Goal: Task Accomplishment & Management: Complete application form

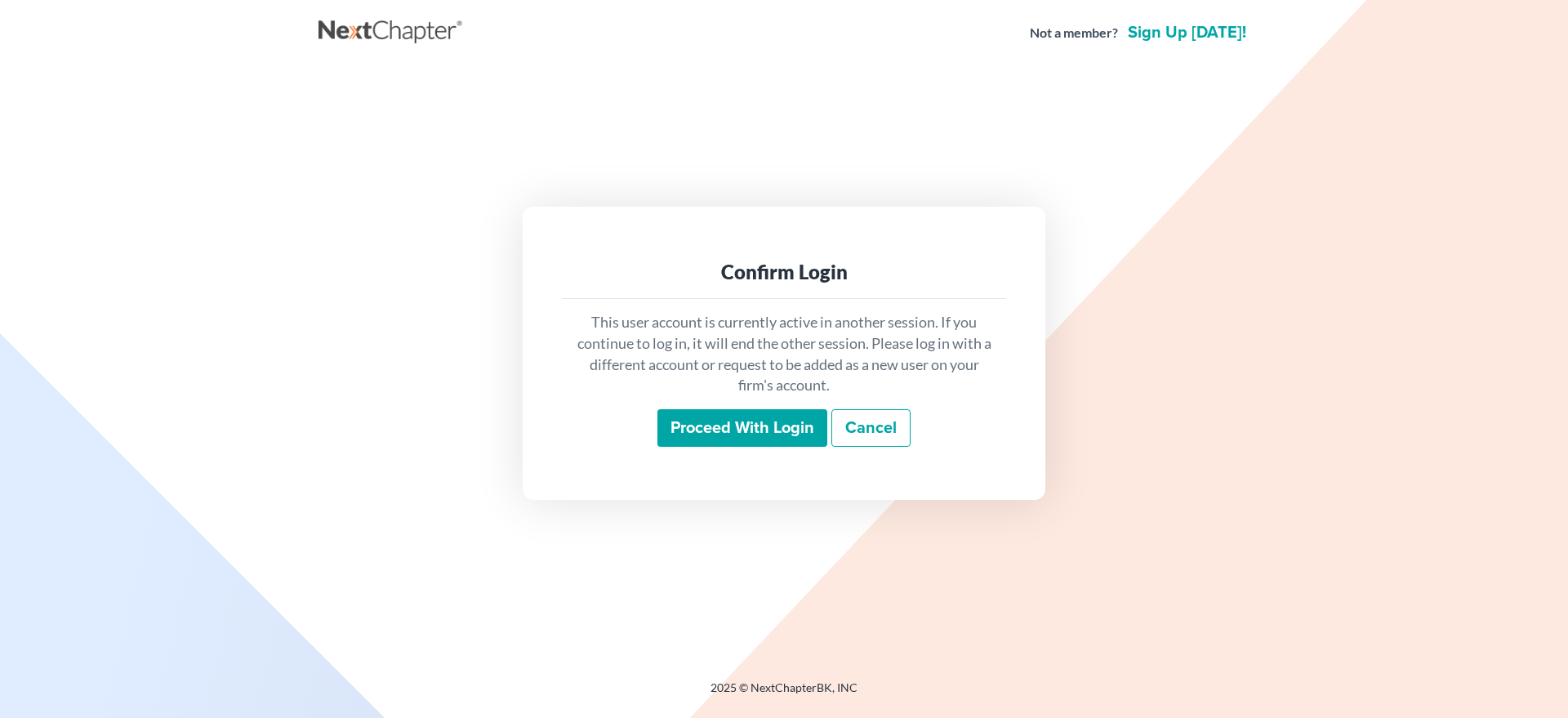
click at [671, 433] on input "Proceed with login" at bounding box center [742, 429] width 170 height 38
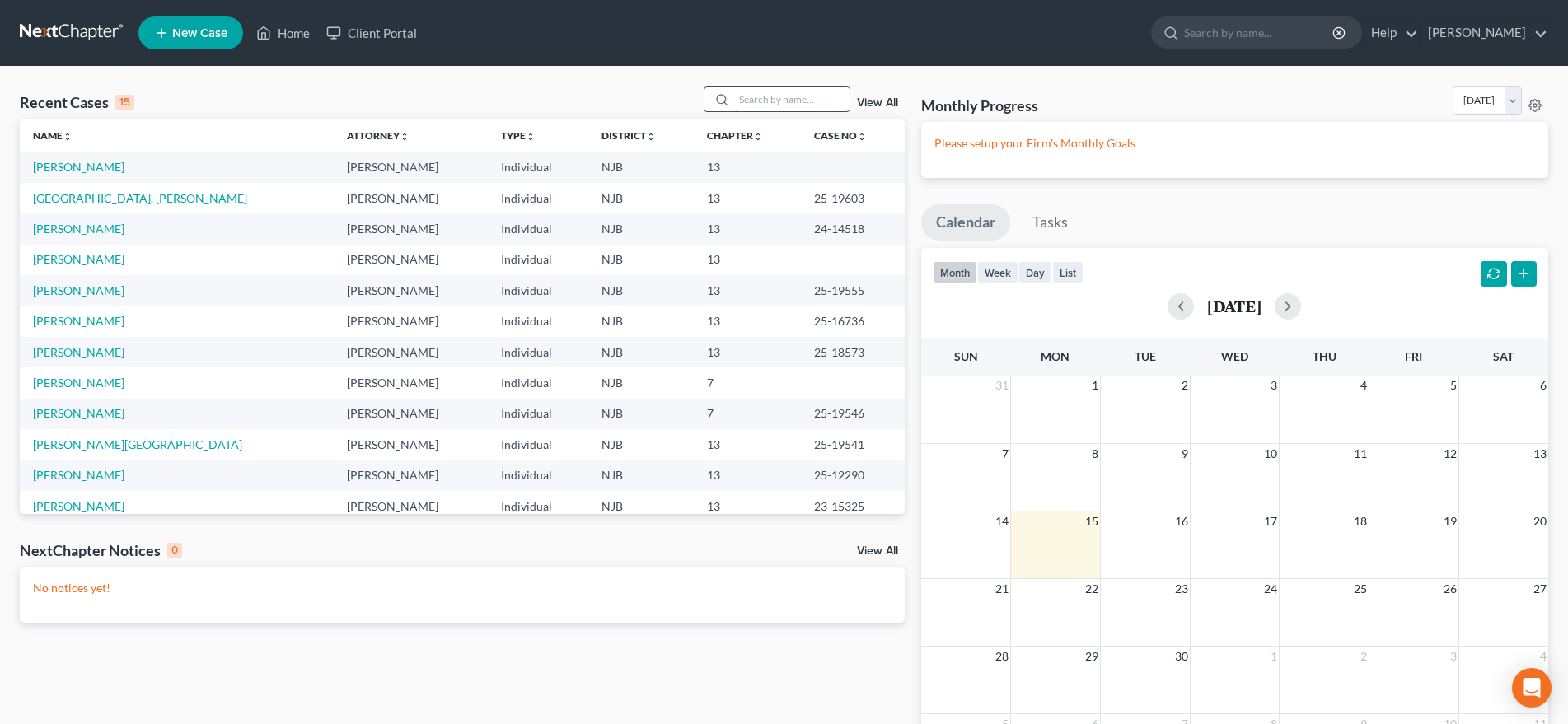
click at [757, 104] on input "search" at bounding box center [791, 99] width 116 height 24
type input "perez"
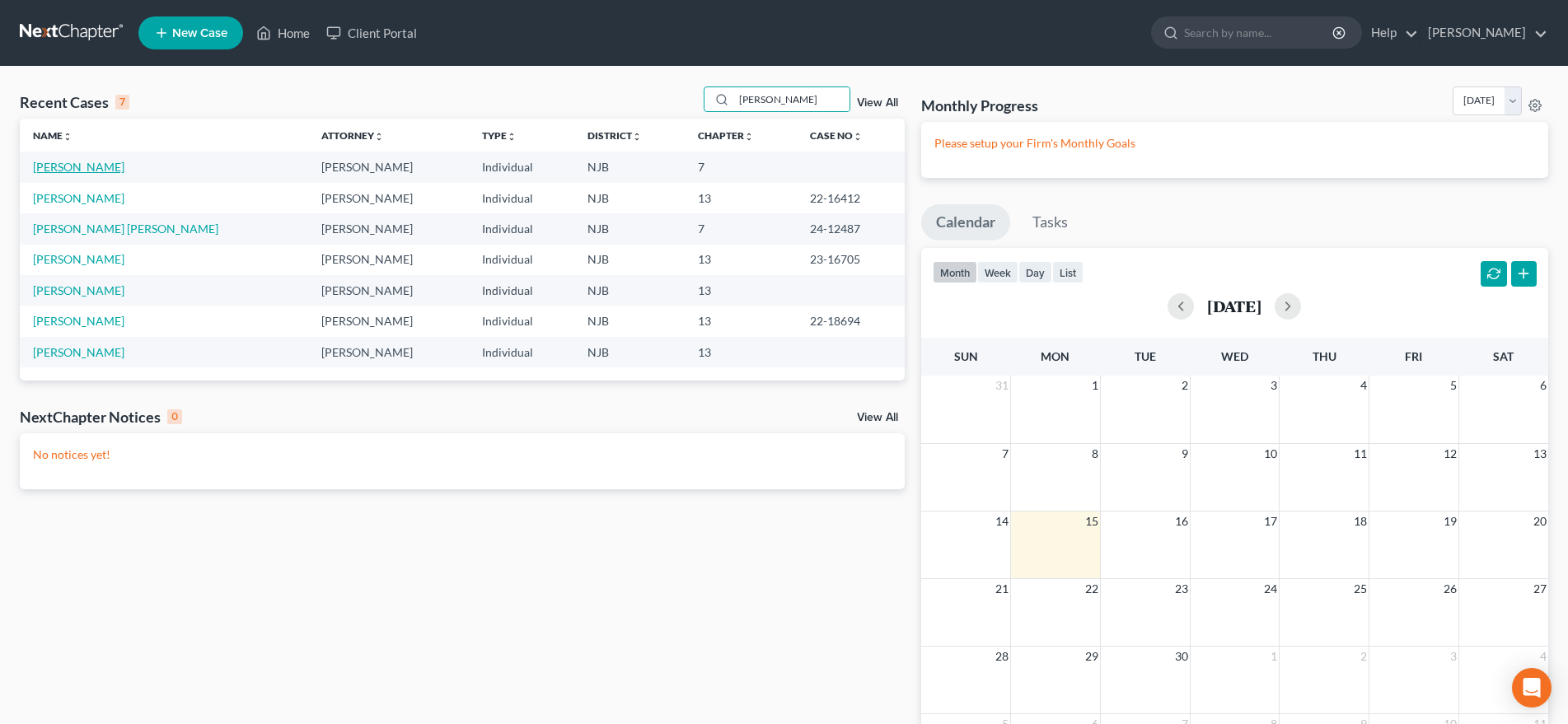
click at [87, 171] on link "Perez, Naida" at bounding box center [79, 166] width 91 height 14
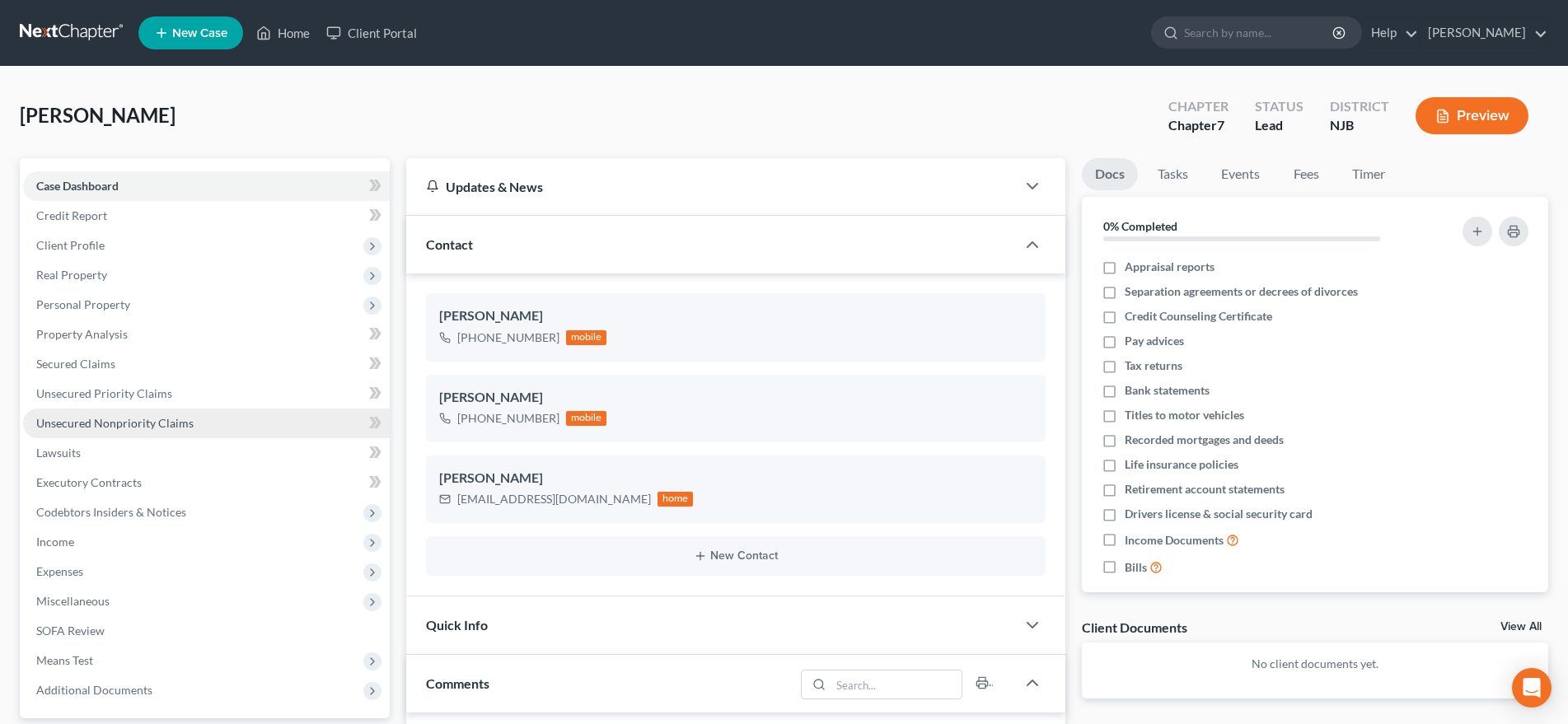
click at [191, 424] on link "Unsecured Nonpriority Claims" at bounding box center [206, 424] width 367 height 30
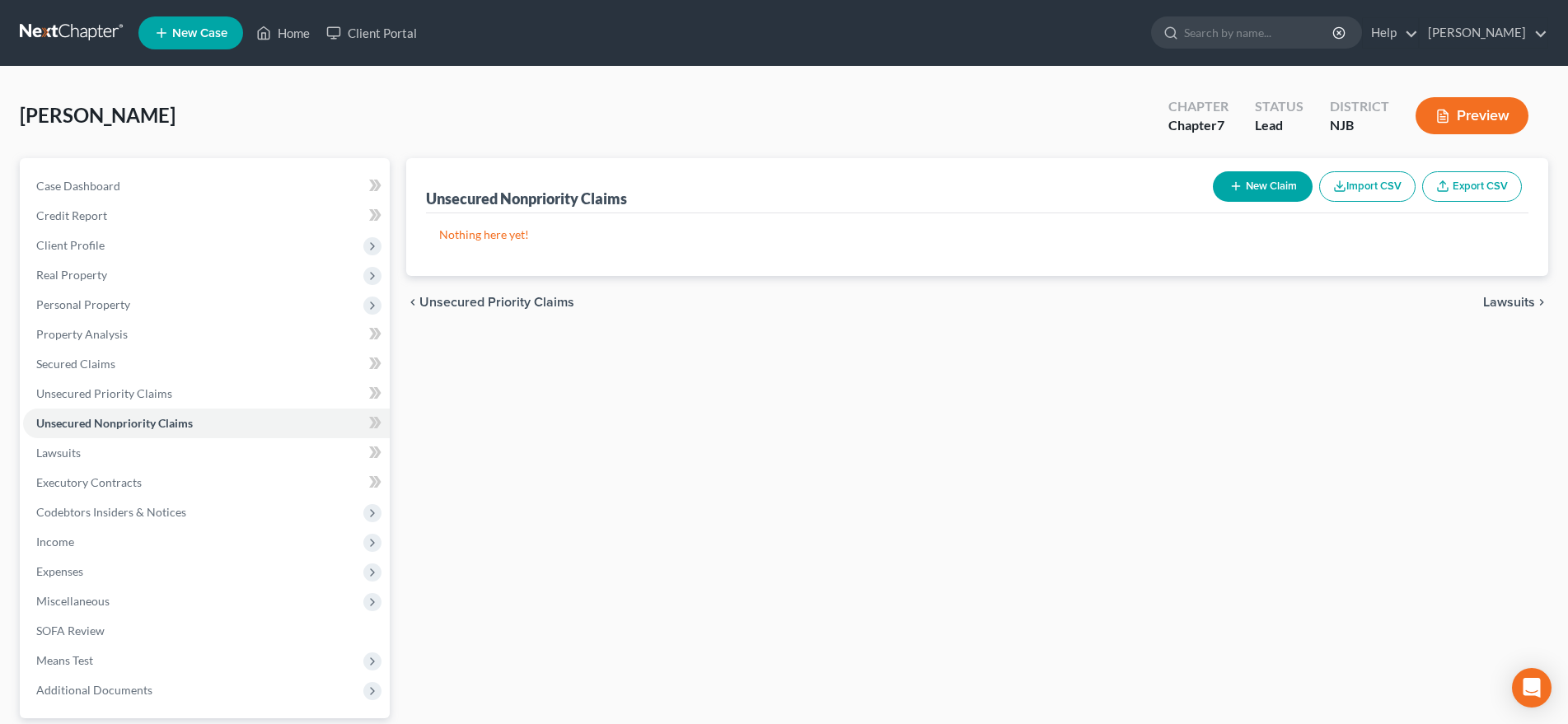
click at [1249, 185] on button "New Claim" at bounding box center [1263, 186] width 100 height 31
select select "0"
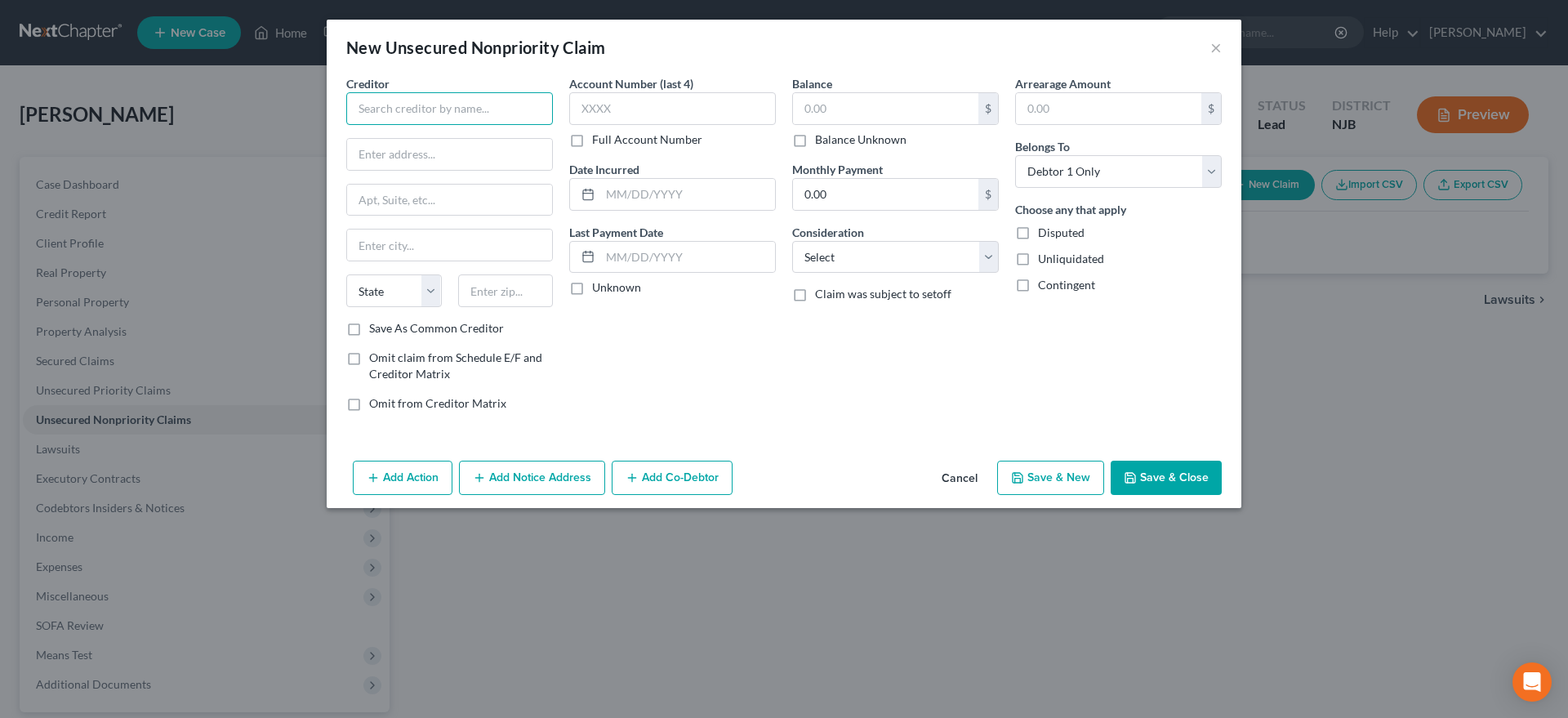
click at [385, 110] on input "text" at bounding box center [449, 109] width 207 height 33
type input "Kohl's"
type input "PO Box 3043"
type input "53201"
type input "Milwaukee"
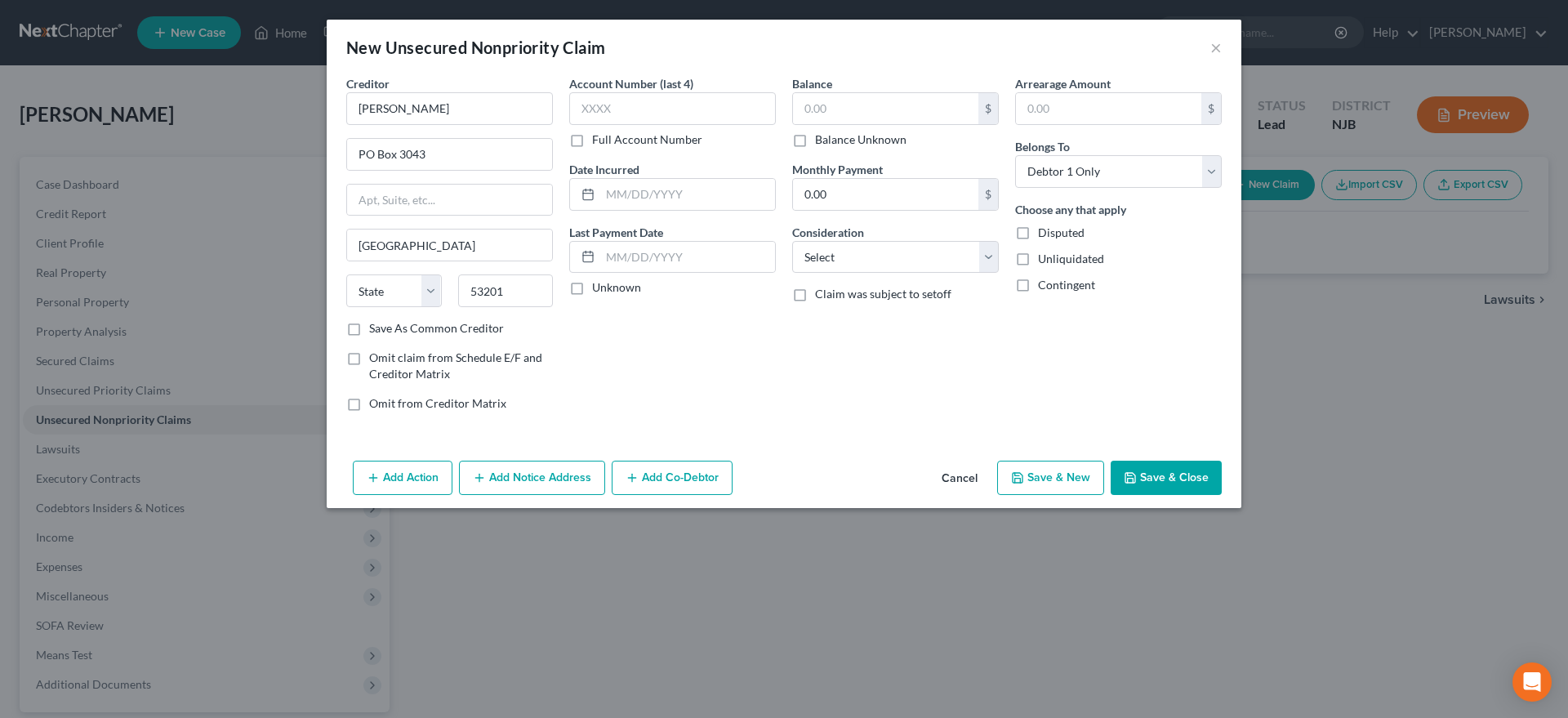
select select "52"
drag, startPoint x: 773, startPoint y: 363, endPoint x: 760, endPoint y: 369, distance: 14.3
click at [767, 364] on div "Account Number (last 4) Full Account Number Date Incurred Last Payment Date Unk…" at bounding box center [672, 250] width 223 height 350
click at [840, 105] on input "text" at bounding box center [885, 109] width 185 height 31
type input "00.00"
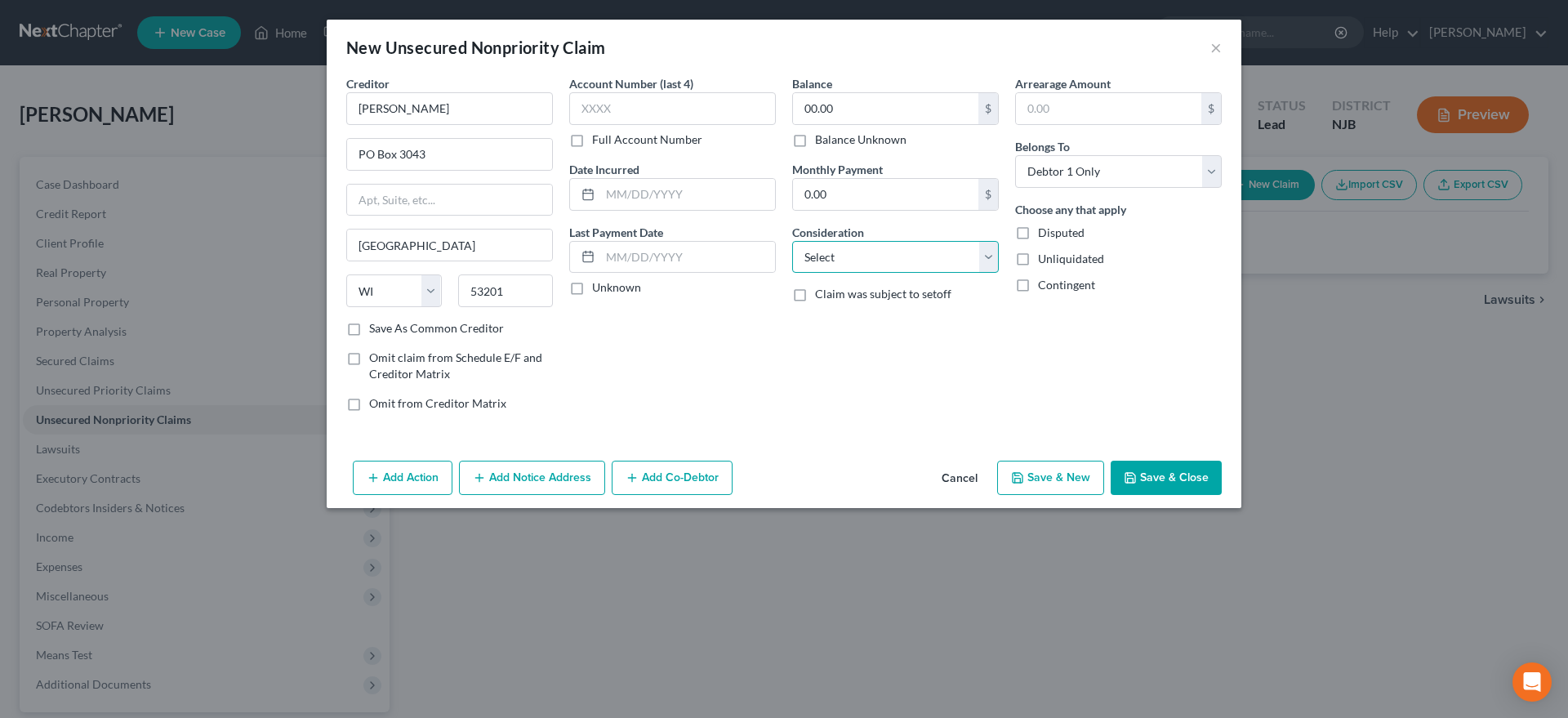
select select "2"
click option "Credit Card Debt" at bounding box center [0, 0] width 0 height 0
click at [1043, 489] on button "Save & New" at bounding box center [1051, 478] width 107 height 35
select select "0"
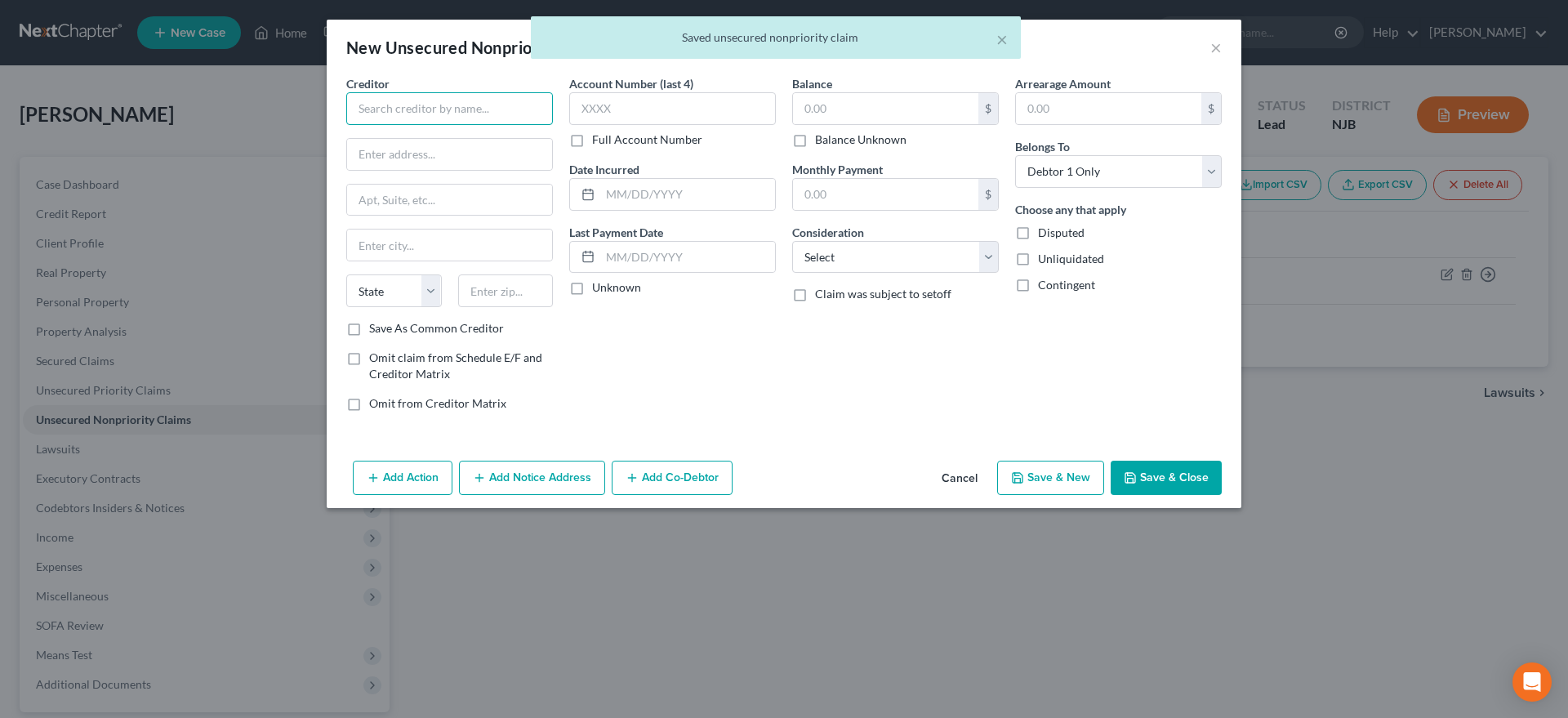
click at [404, 115] on input "text" at bounding box center [449, 109] width 207 height 33
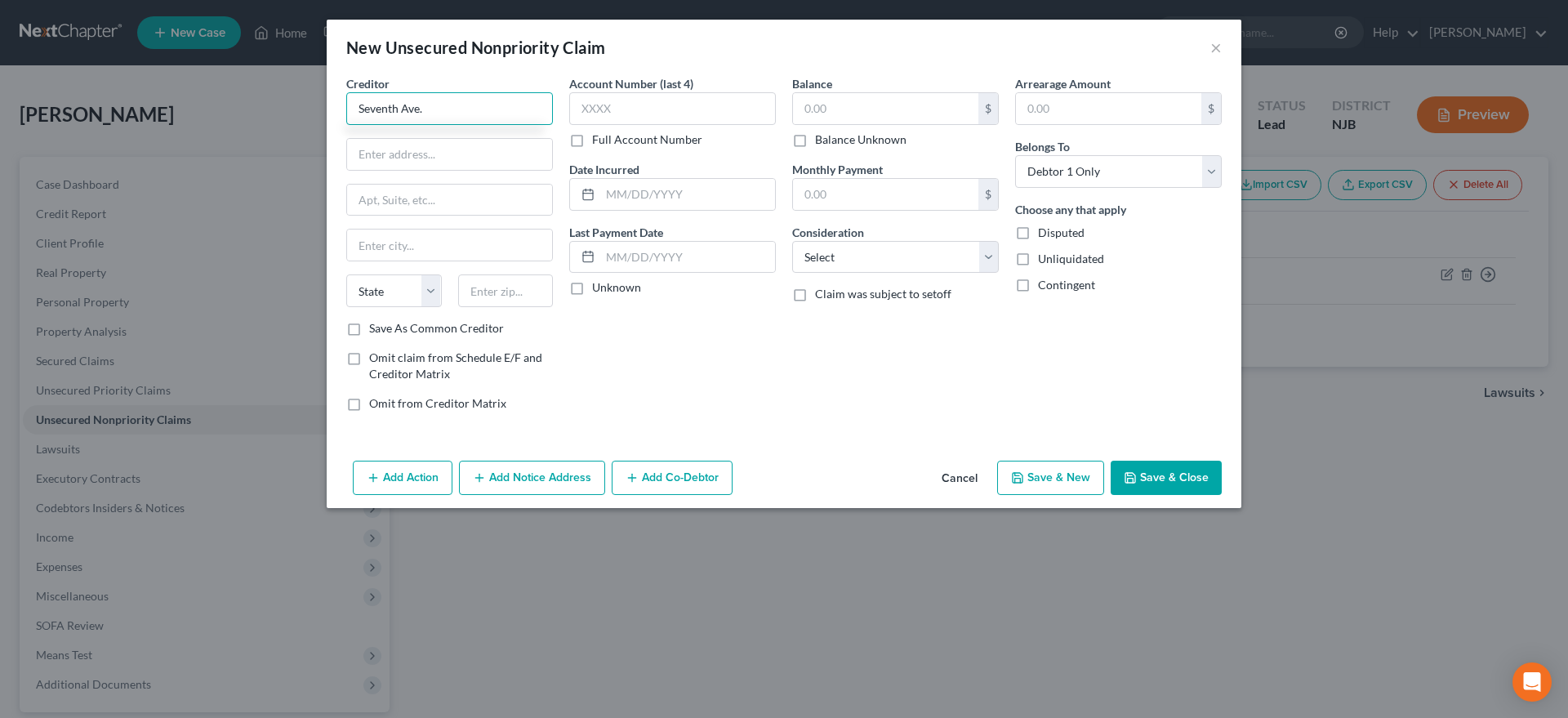
type input "Seventh Ave."
type input "1112th 7th Ave."
type input "53566"
click at [665, 363] on div "Account Number (last 4) Full Account Number Date Incurred Last Payment Date Unk…" at bounding box center [672, 250] width 223 height 350
type input "Monroe"
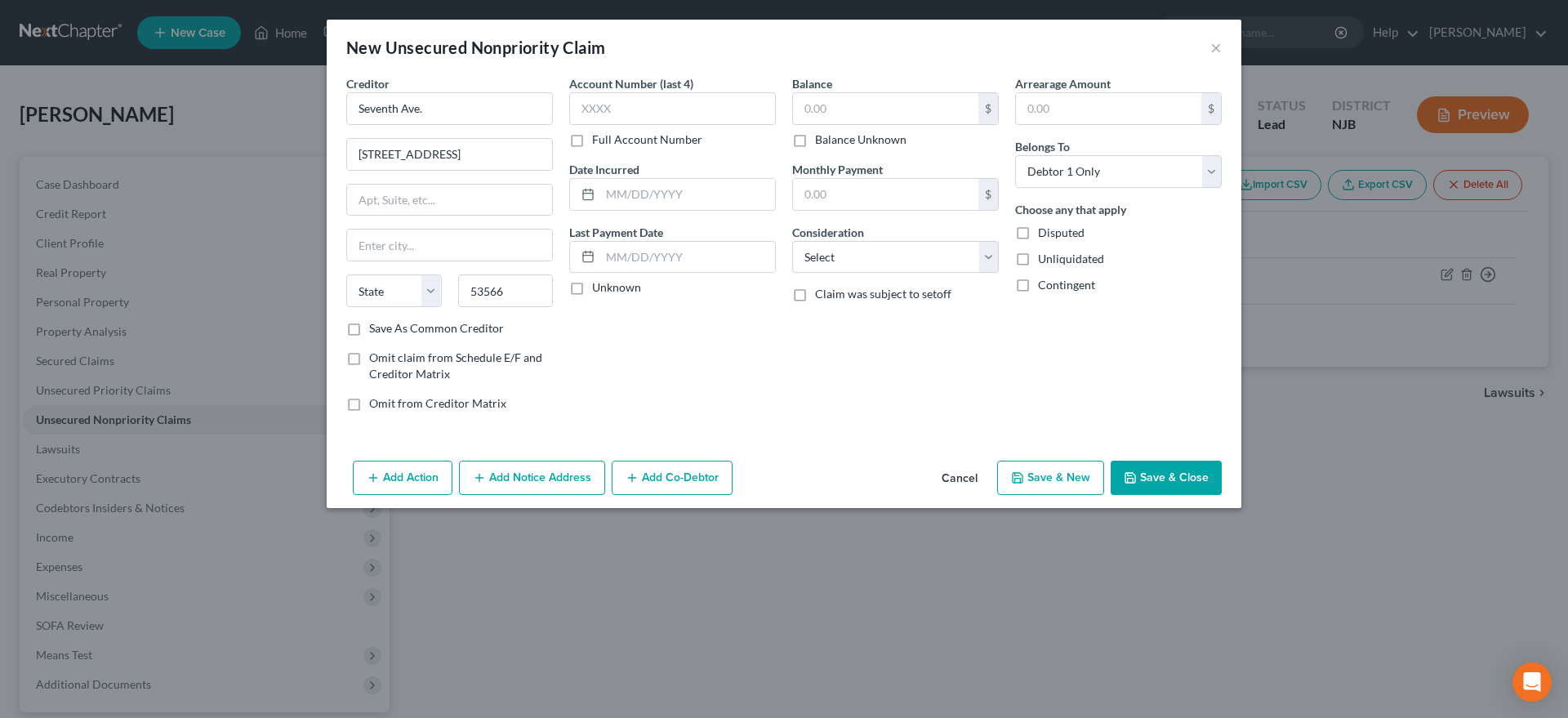
select select "52"
click at [828, 112] on input "text" at bounding box center [885, 109] width 185 height 31
type input "540.00"
click at [792, 241] on select "Select Cable / Satellite Services Collection Agency Credit Card Debt Debt Couns…" at bounding box center [895, 257] width 207 height 33
select select "2"
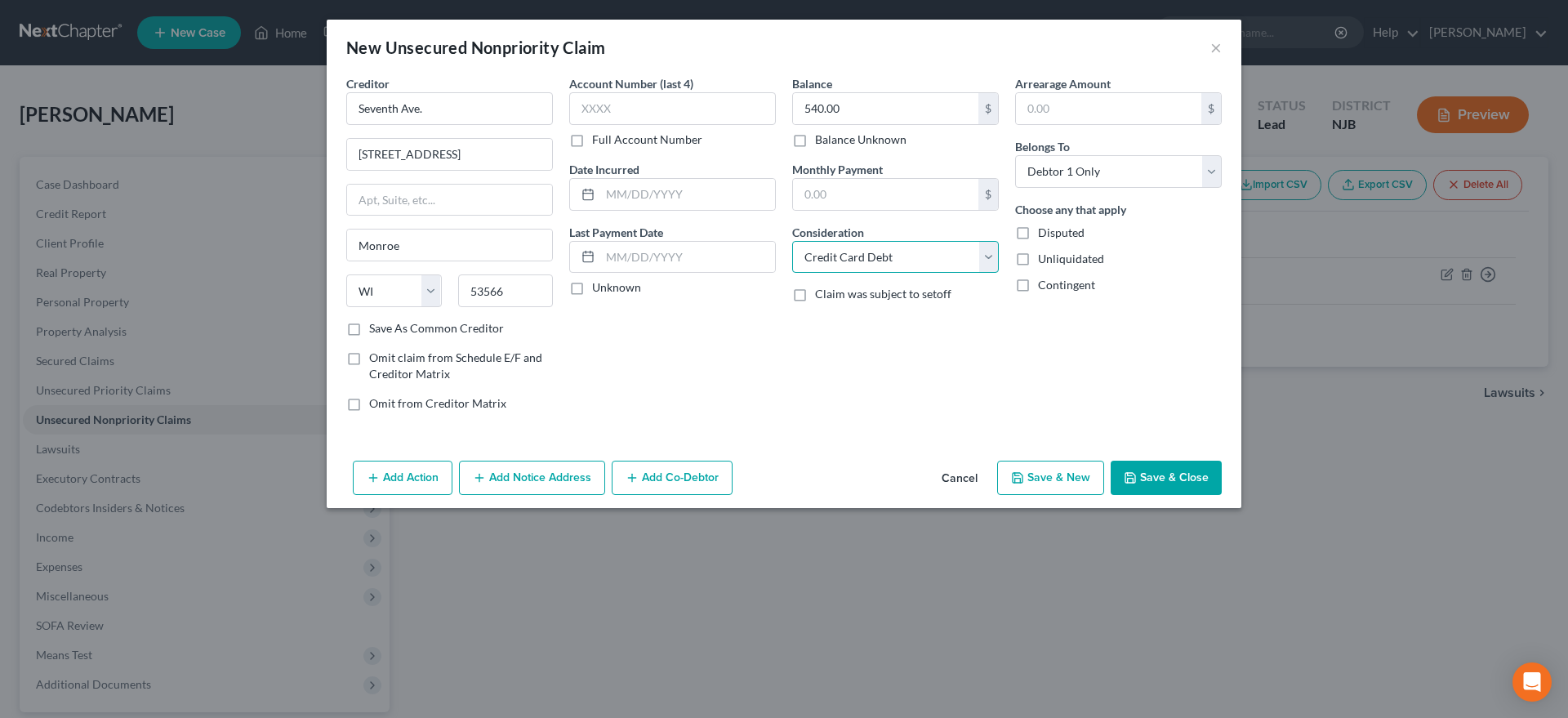
click option "Credit Card Debt" at bounding box center [0, 0] width 0 height 0
click at [911, 352] on div "Balance 540.00 $ Balance Unknown Balance Undetermined 540.00 $ Balance Unknown …" at bounding box center [895, 250] width 223 height 350
click at [1023, 479] on icon "button" at bounding box center [1018, 478] width 10 height 10
type input "0.00"
select select "0"
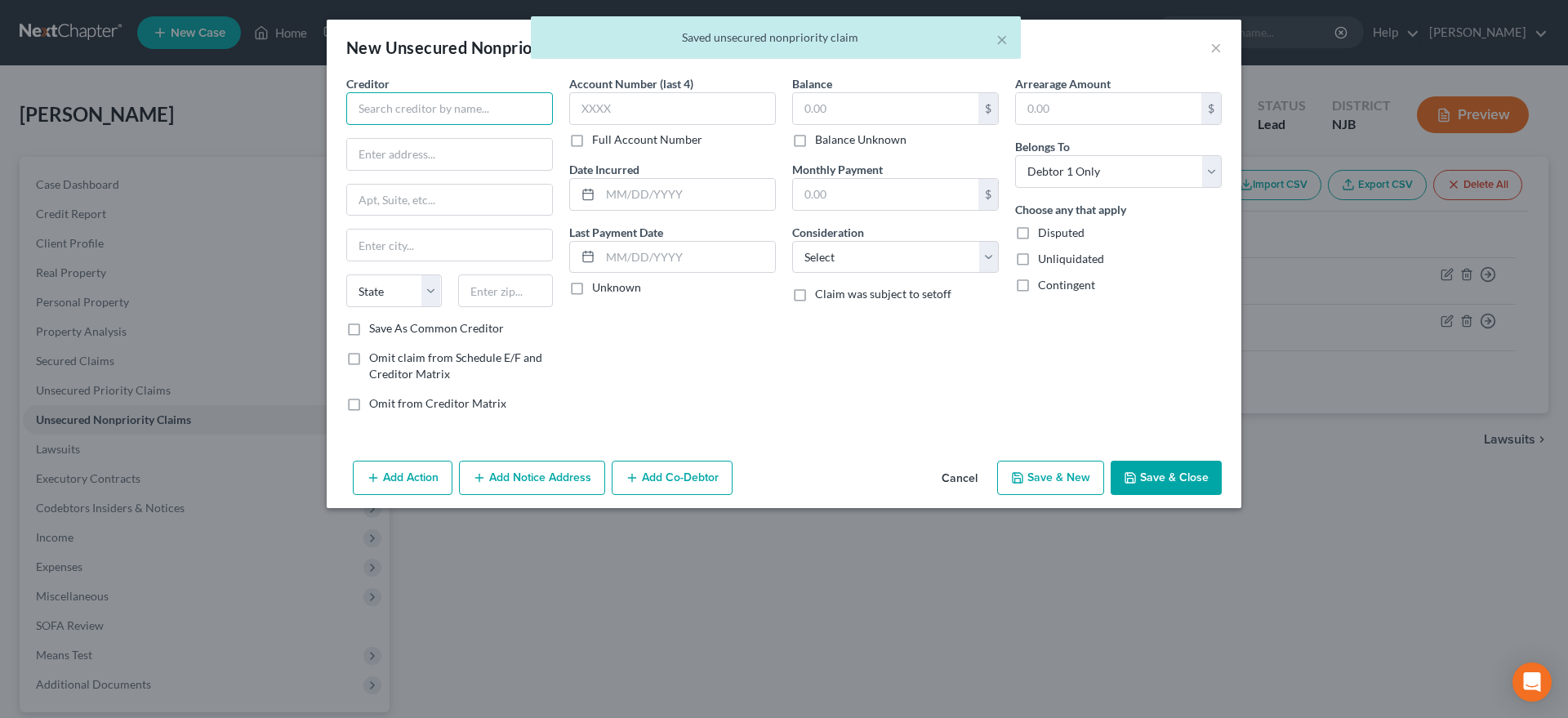
click at [375, 108] on input "text" at bounding box center [449, 109] width 207 height 33
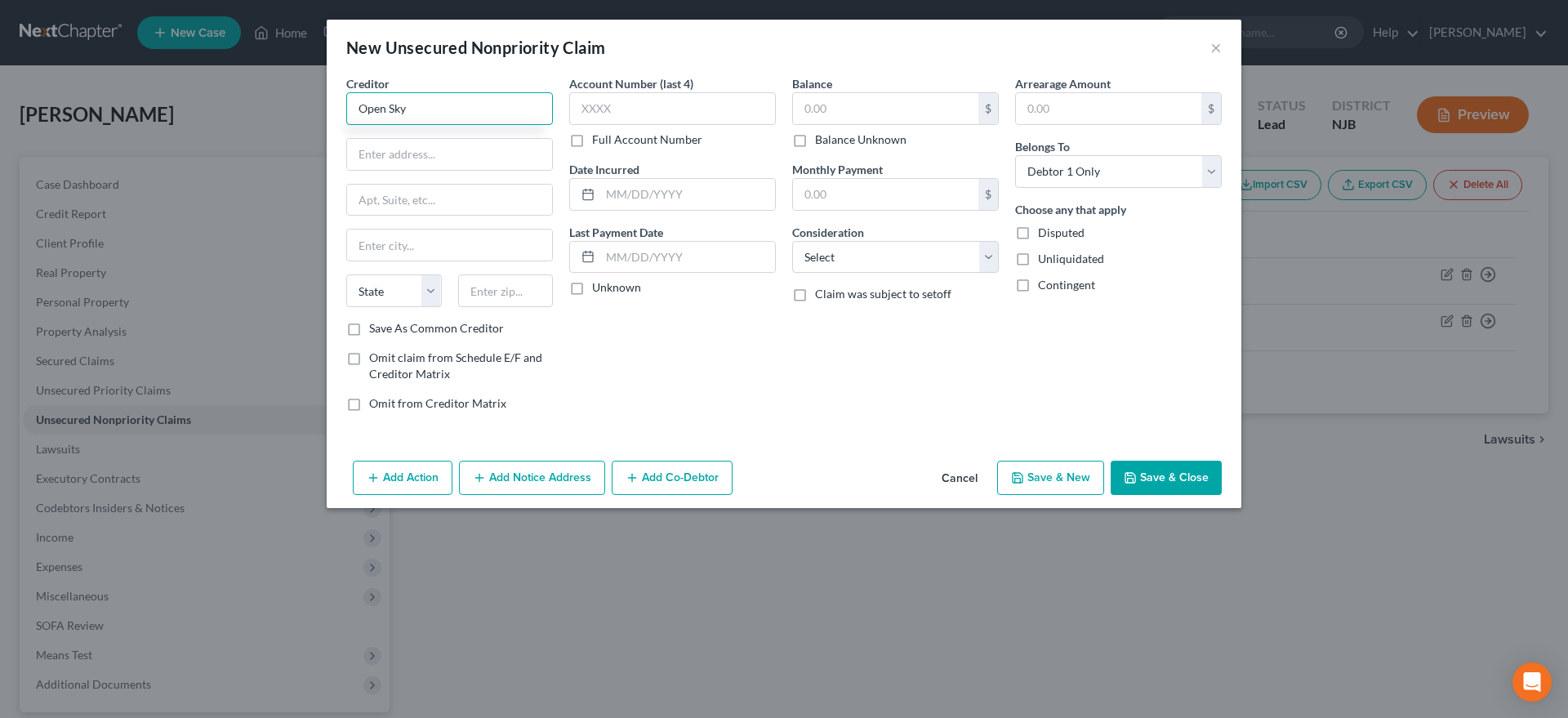
type input "Open Sky"
type input "PO Box 660924"
type input "75266"
type input "Dallas"
select select "45"
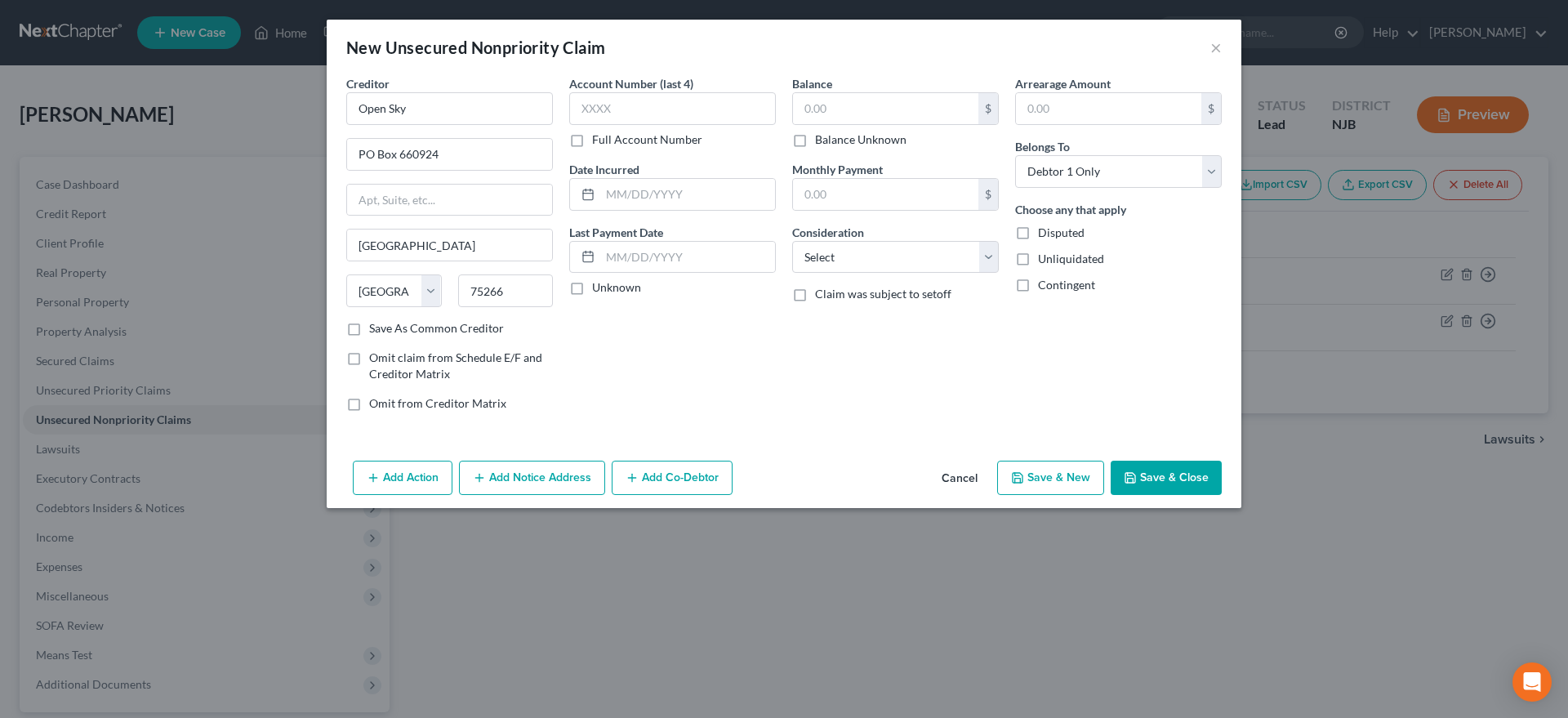
click at [669, 390] on div "Account Number (last 4) Full Account Number Date Incurred Last Payment Date Unk…" at bounding box center [672, 250] width 223 height 350
click at [832, 110] on input "text" at bounding box center [885, 109] width 185 height 31
type input "265.00"
click at [792, 241] on select "Select Cable / Satellite Services Collection Agency Credit Card Debt Debt Couns…" at bounding box center [895, 257] width 207 height 33
select select "2"
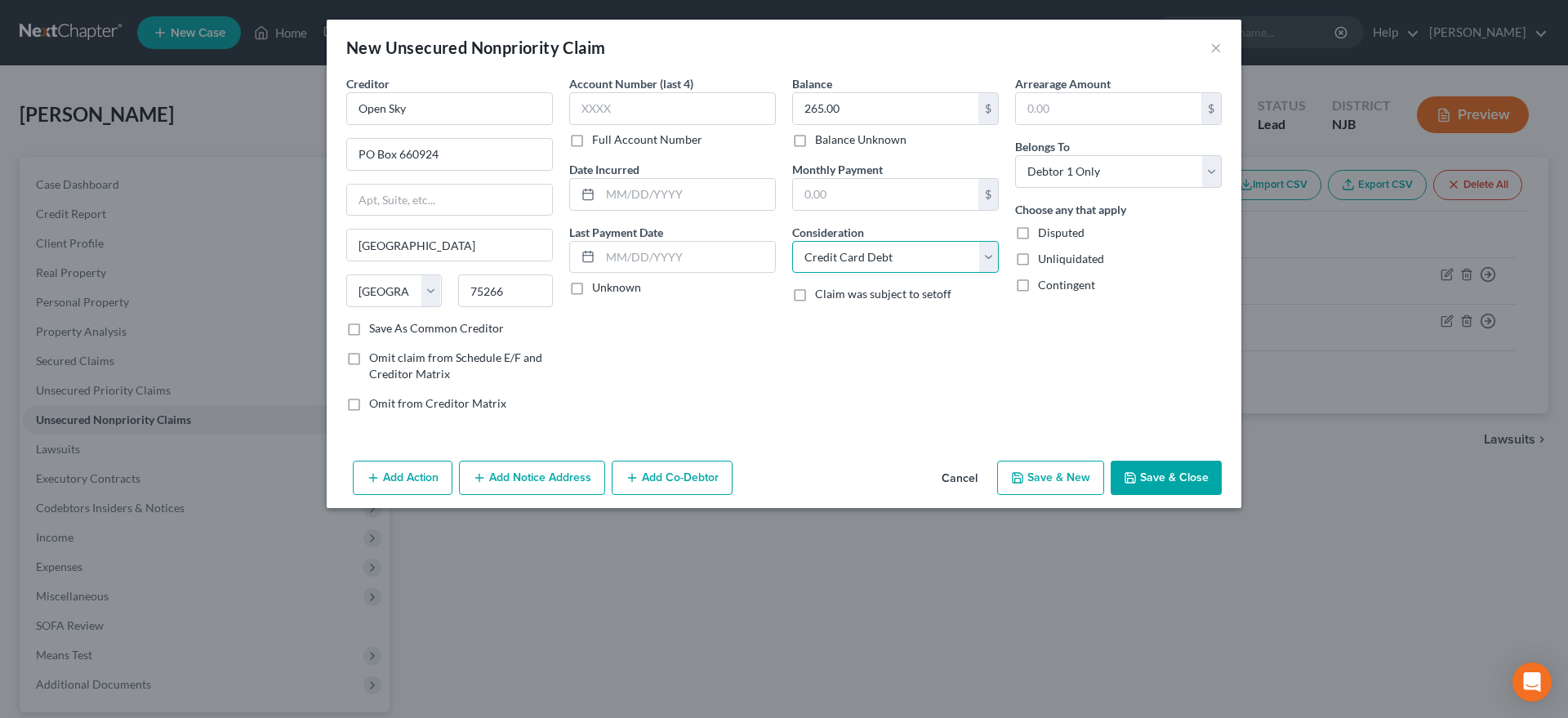
click option "Credit Card Debt" at bounding box center [0, 0] width 0 height 0
click at [1032, 475] on button "Save & New" at bounding box center [1051, 478] width 107 height 35
type input "0.00"
select select "0"
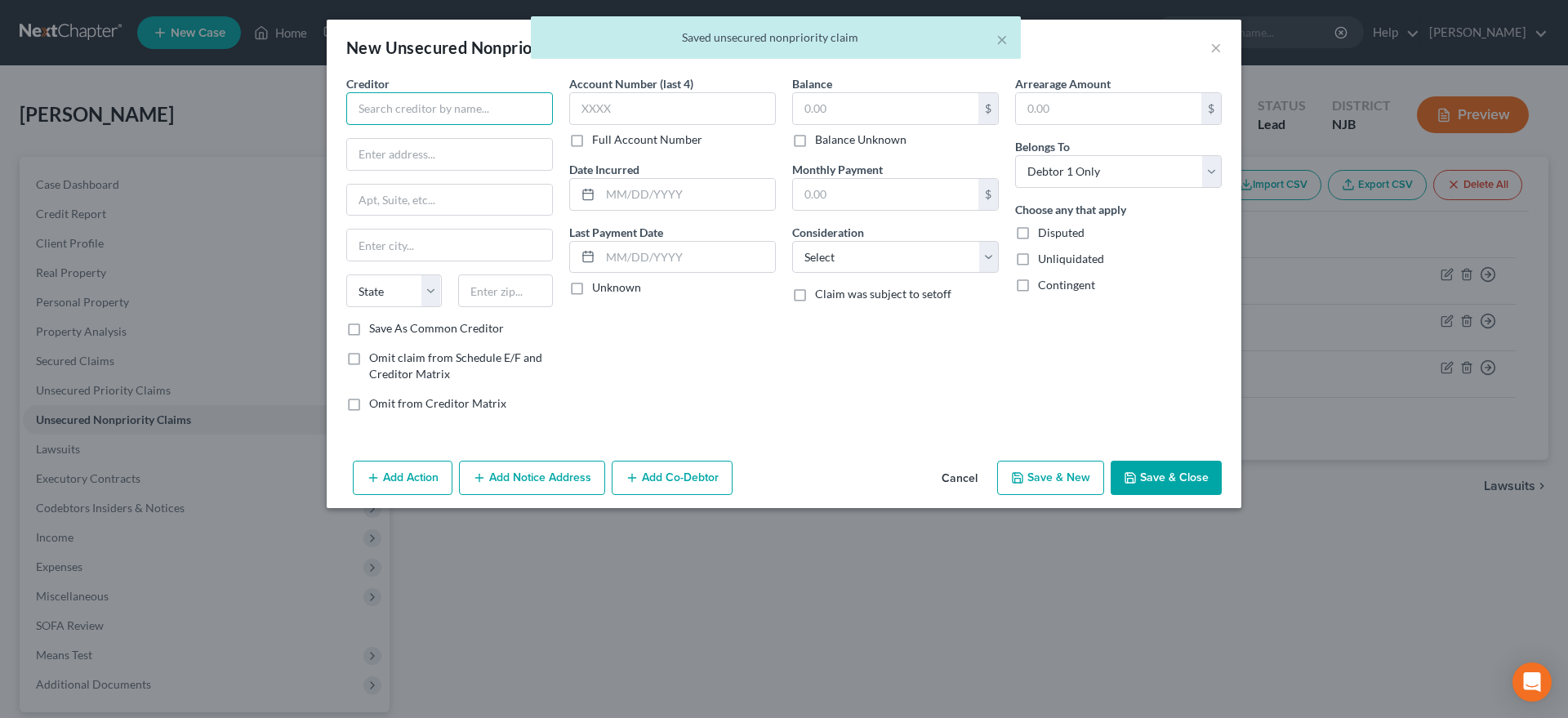
click at [393, 110] on input "text" at bounding box center [449, 109] width 207 height 33
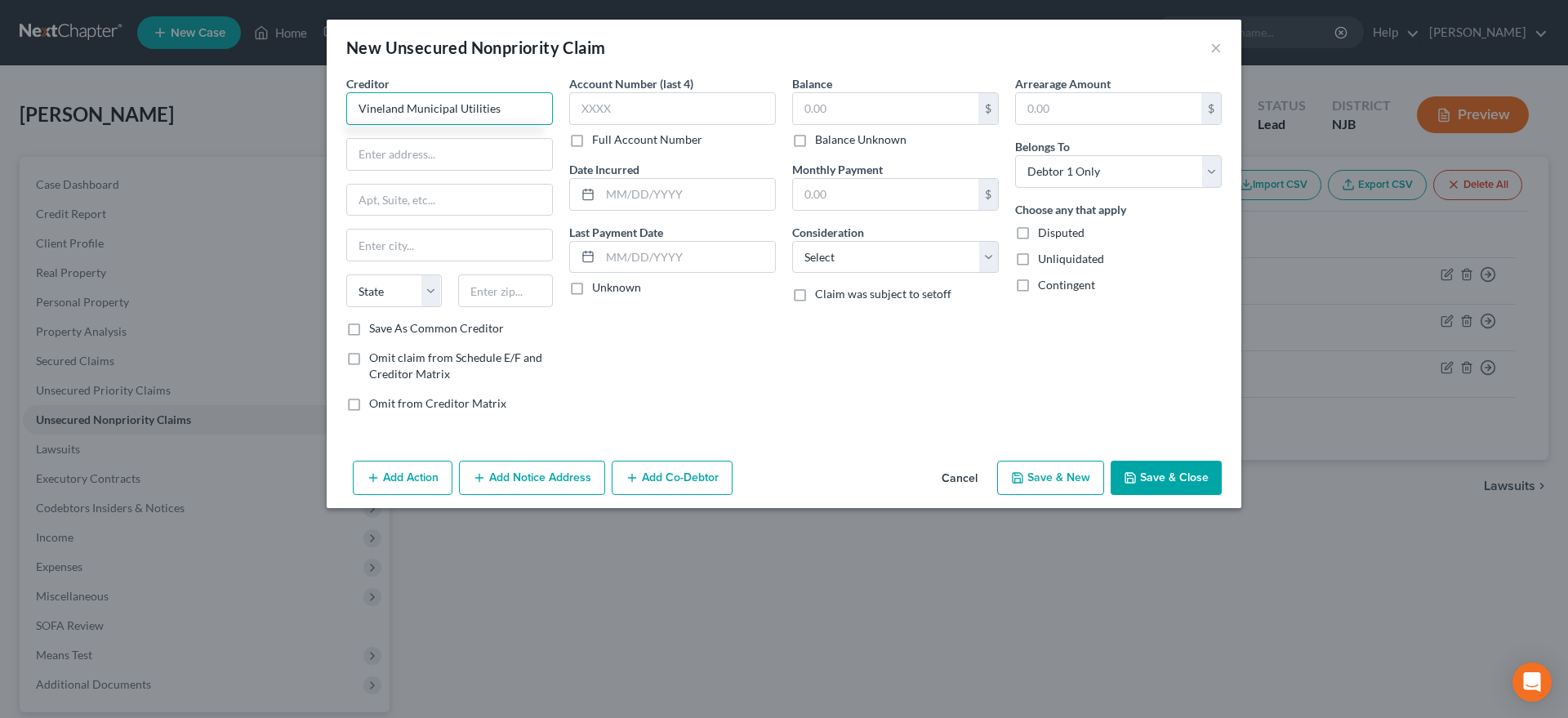
type input "Vineland Municipal Utilities"
type input "640 E. Wood Street"
type input "08362"
click at [632, 346] on div "Account Number (last 4) Full Account Number Date Incurred Last Payment Date Unk…" at bounding box center [672, 250] width 223 height 350
type input "Vineland"
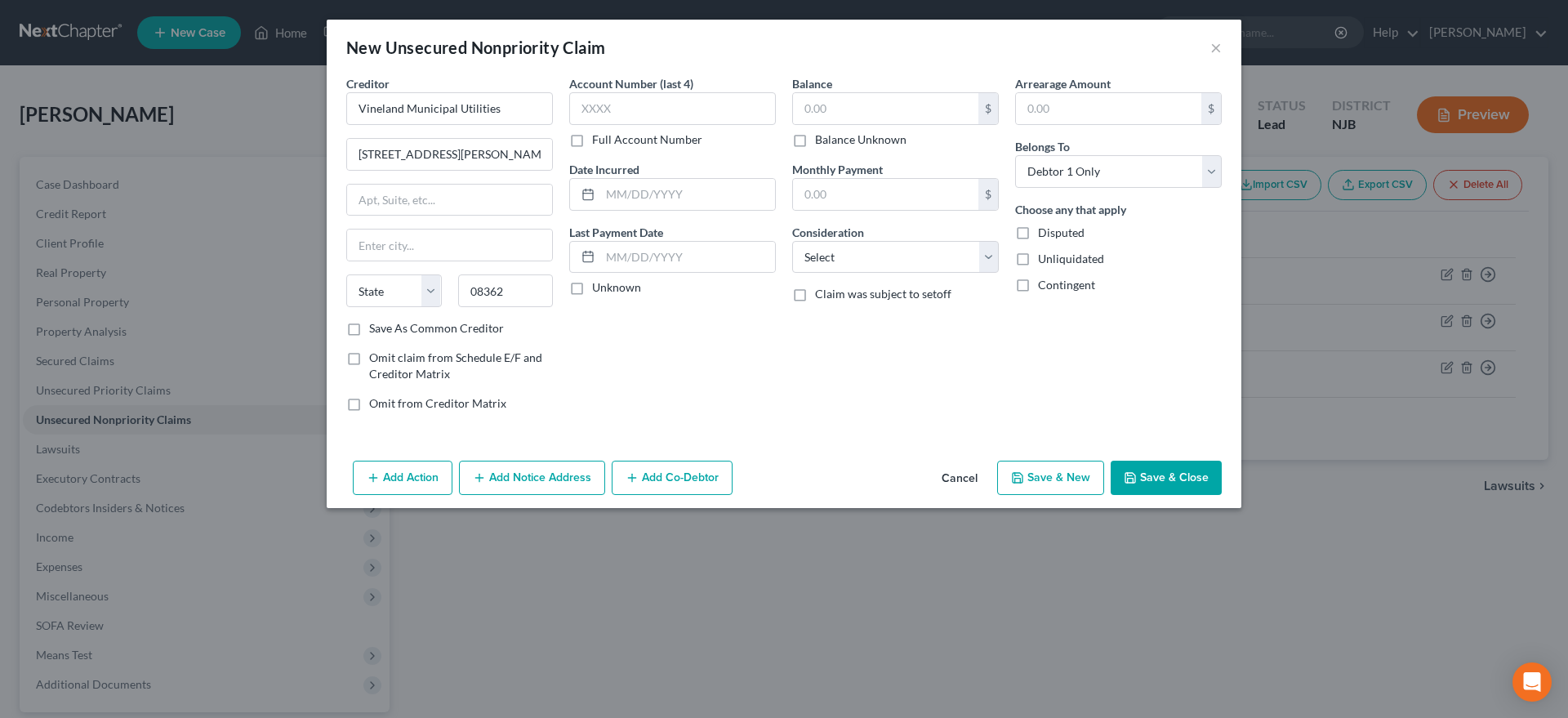
select select "33"
click at [821, 115] on input "text" at bounding box center [885, 109] width 185 height 31
type input "124.00"
click at [792, 241] on select "Select Cable / Satellite Services Collection Agency Credit Card Debt Debt Couns…" at bounding box center [895, 257] width 207 height 33
select select "14"
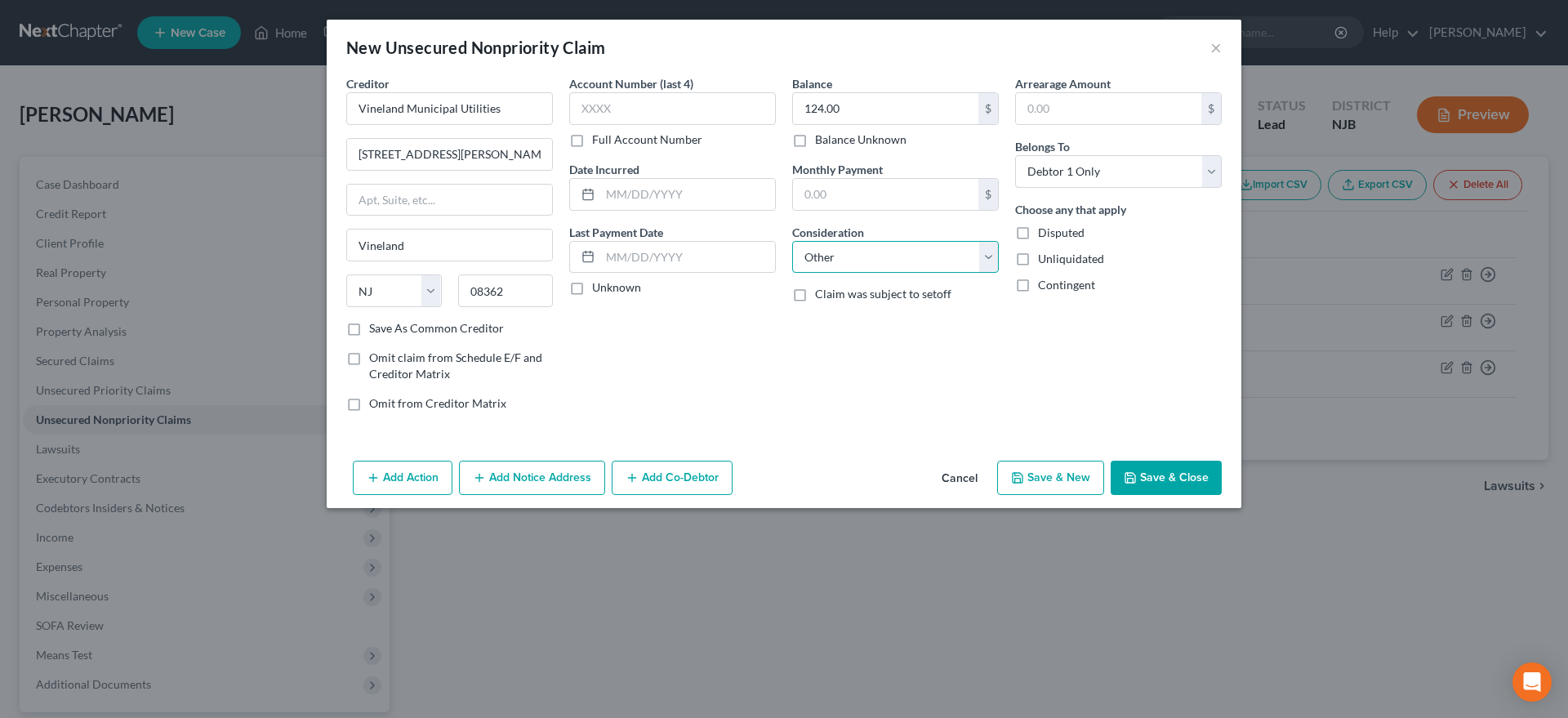
click option "Other" at bounding box center [0, 0] width 0 height 0
click at [1021, 480] on polyline "button" at bounding box center [1018, 480] width 6 height 4
type input "0.00"
select select "0"
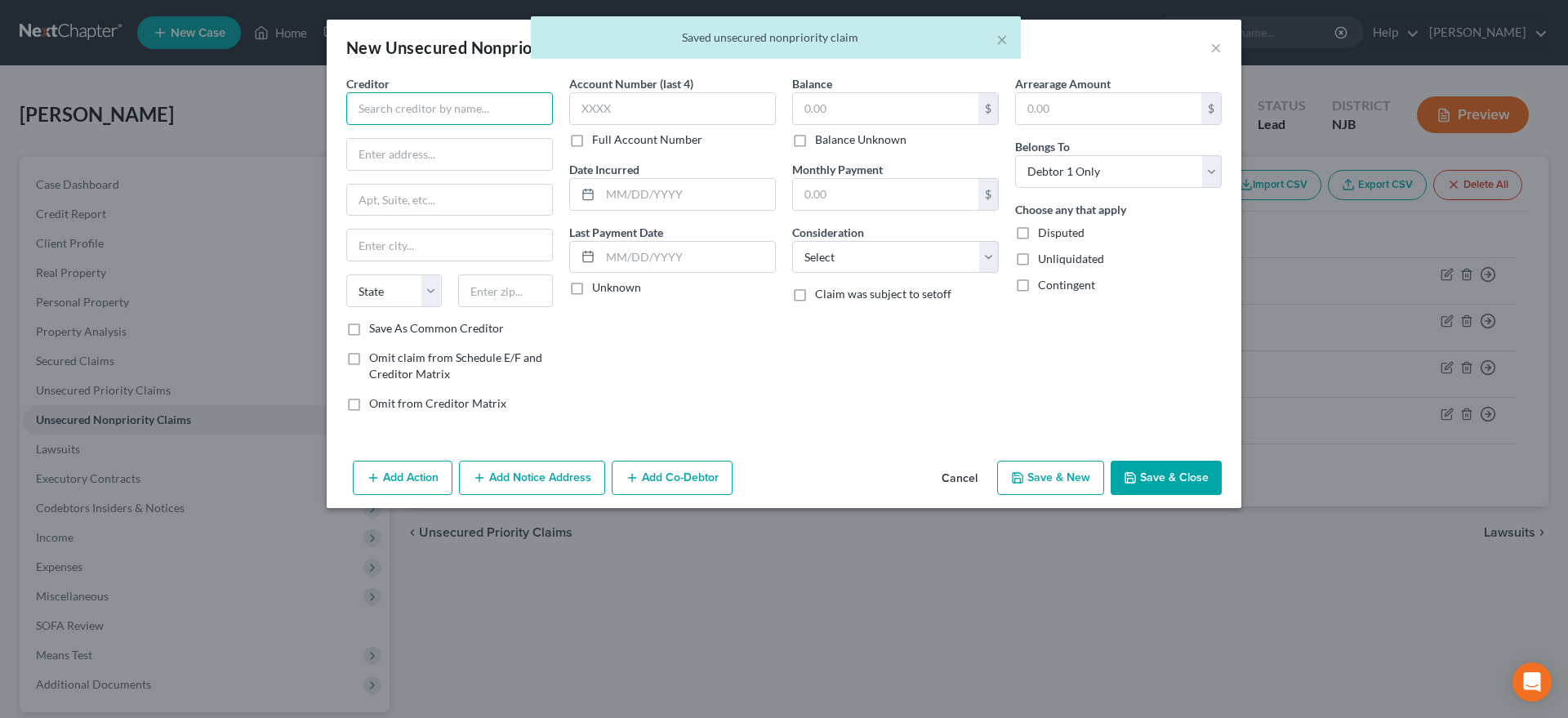
click at [423, 110] on input "text" at bounding box center [449, 109] width 207 height 33
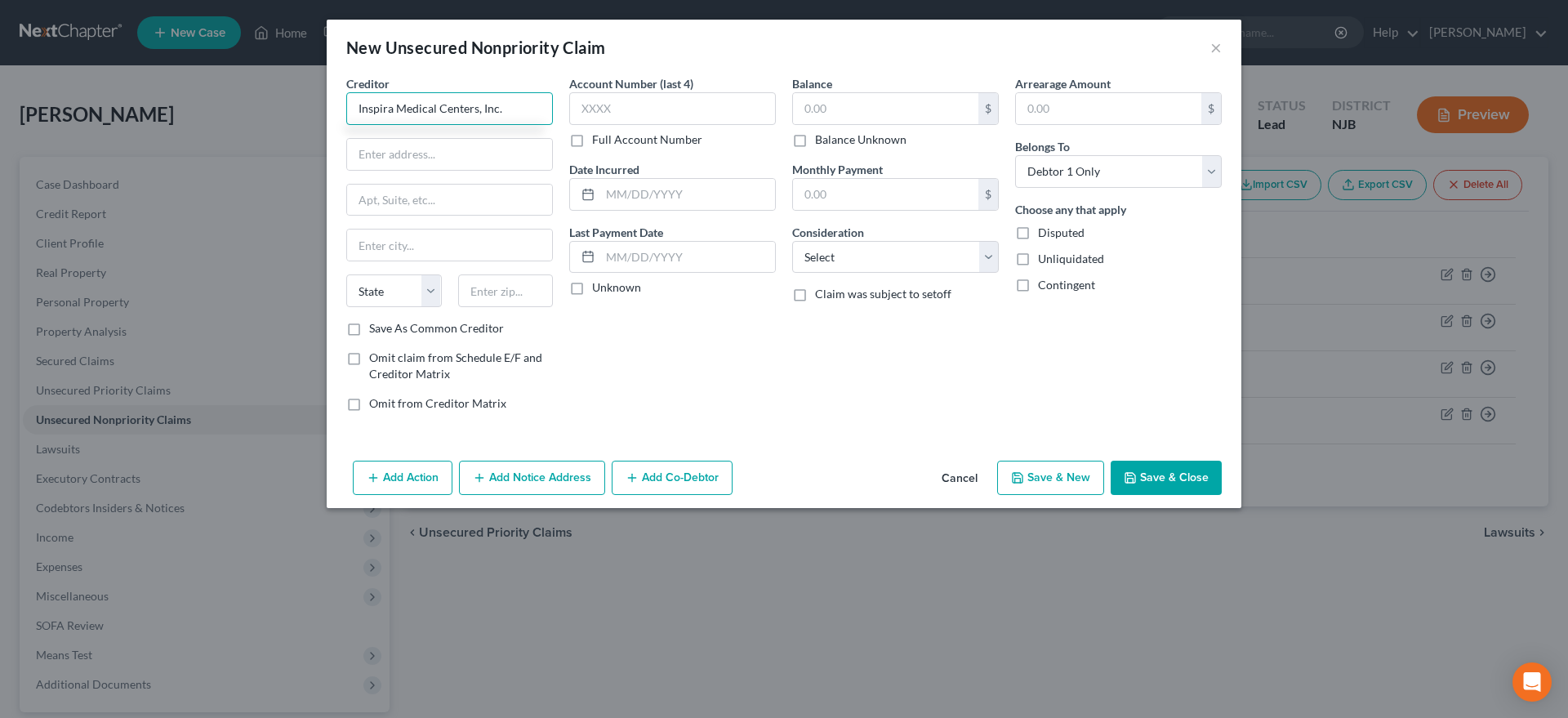
type input "Inspira Medical Centers, Inc."
type input "PO Box 981006"
type input "02298"
click at [676, 340] on div "Account Number (last 4) Full Account Number Date Incurred Last Payment Date Unk…" at bounding box center [672, 250] width 223 height 350
click at [676, 349] on div "Account Number (last 4) Full Account Number Date Incurred Last Payment Date Unk…" at bounding box center [672, 250] width 223 height 350
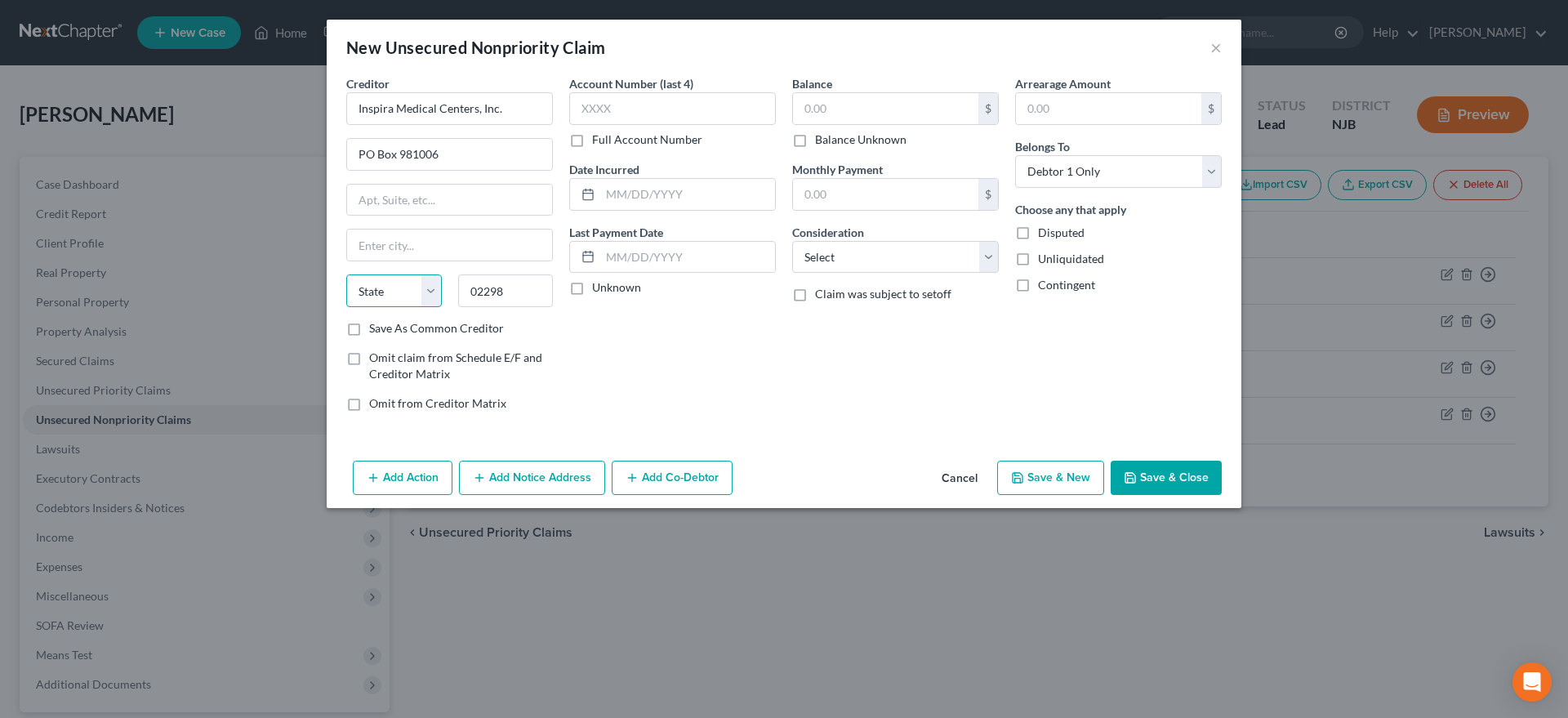
click at [346, 275] on select "State AL AK AR AZ CA CO CT DE DC FL GA GU HI ID IL IN IA KS KY LA ME MD MA MI M…" at bounding box center [394, 291] width 96 height 33
select select "22"
click option "MA" at bounding box center [0, 0] width 0 height 0
click at [384, 244] on input "text" at bounding box center [449, 245] width 205 height 31
type input "Boston"
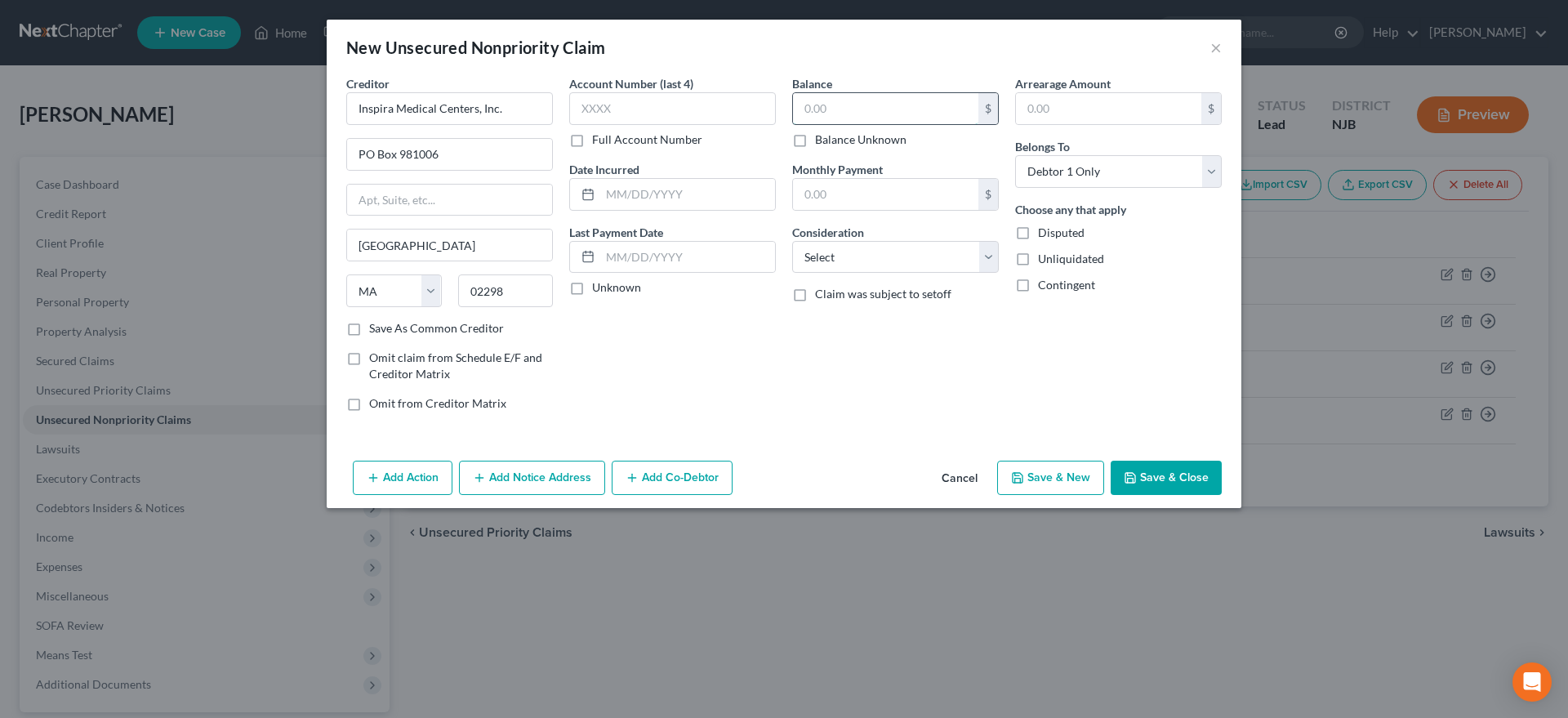
click at [864, 114] on input "text" at bounding box center [885, 109] width 185 height 31
type input "150.00"
click at [792, 241] on select "Select Cable / Satellite Services Collection Agency Credit Card Debt Debt Couns…" at bounding box center [895, 257] width 207 height 33
select select "9"
click option "Medical Services" at bounding box center [0, 0] width 0 height 0
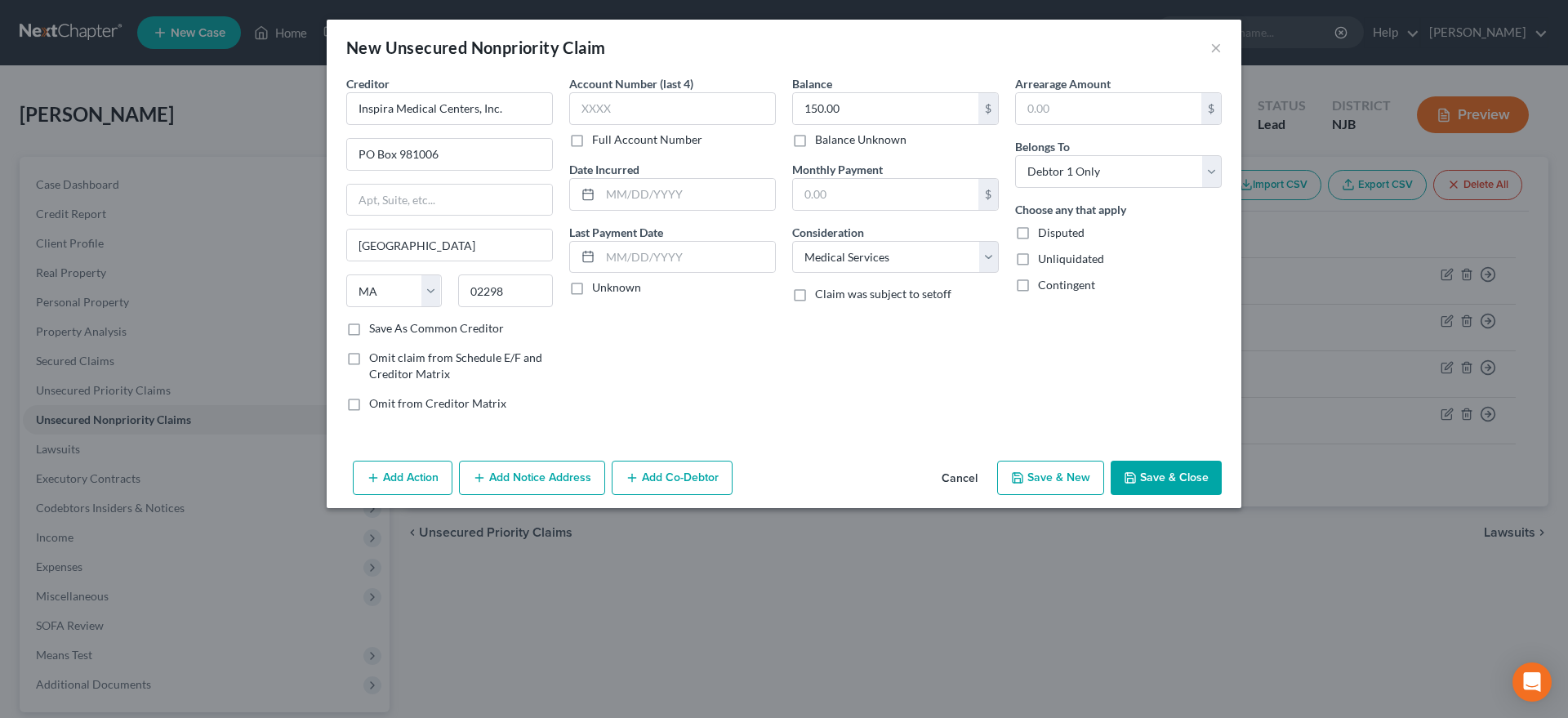
click at [1019, 476] on polyline "button" at bounding box center [1017, 474] width 4 height 2
select select "0"
type input "0.00"
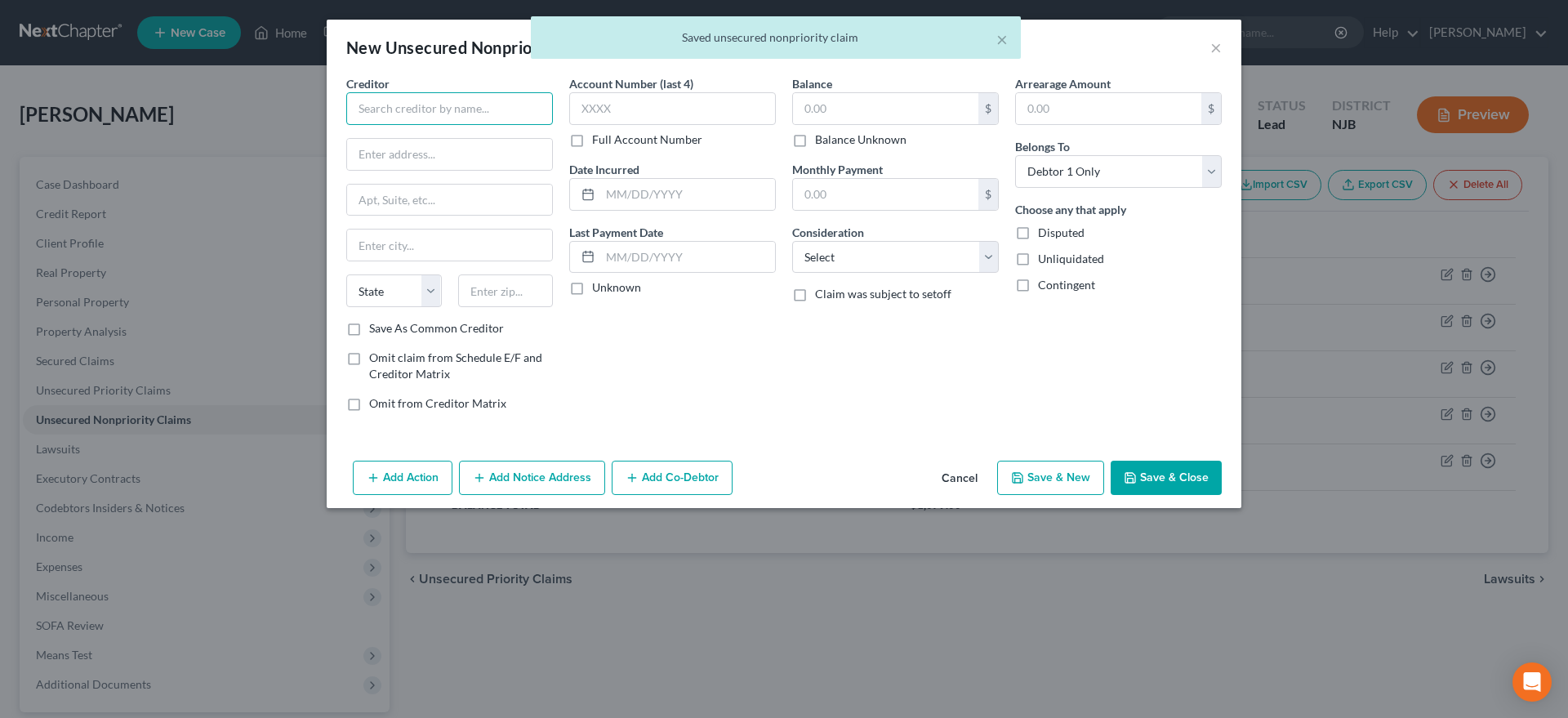
click at [381, 105] on input "text" at bounding box center [449, 109] width 207 height 33
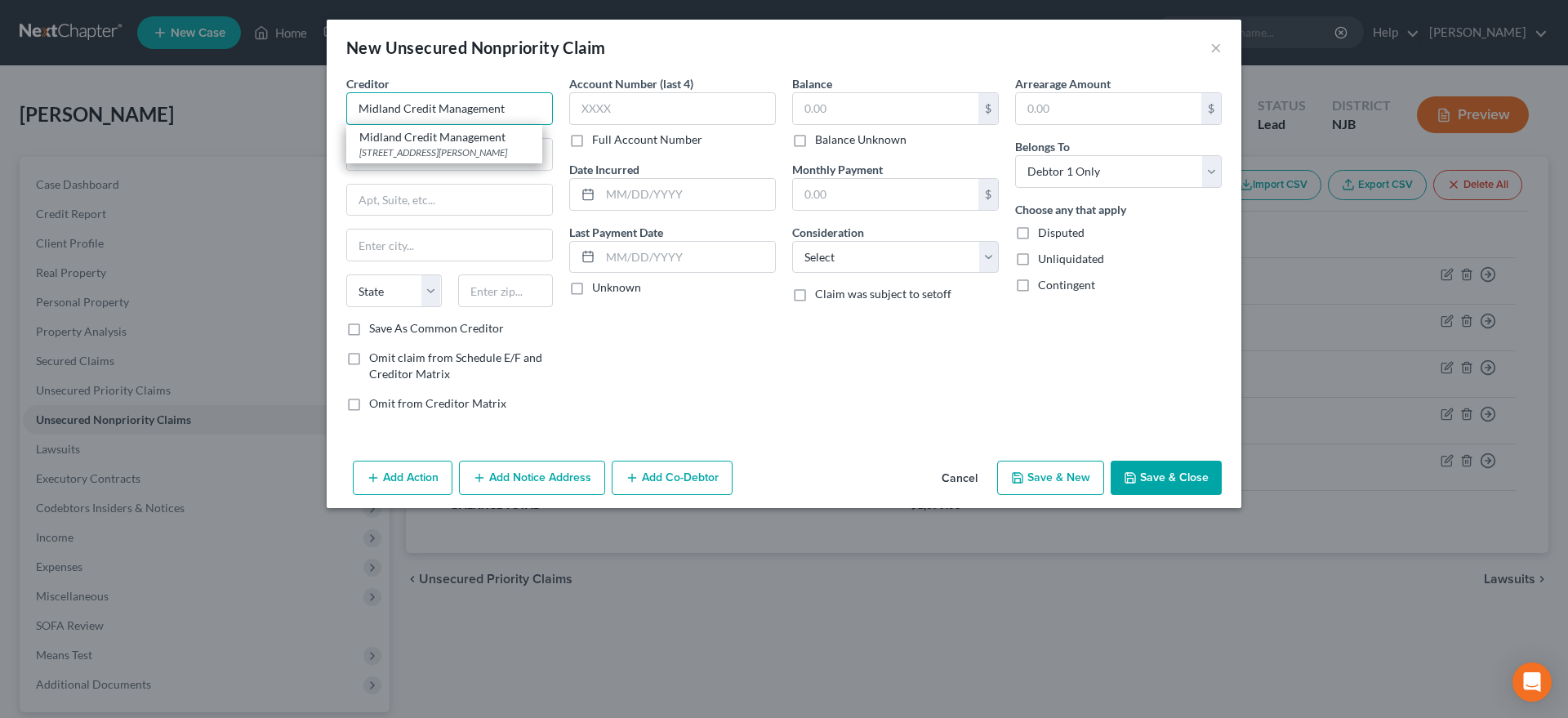
type input "Midland Credit Management"
type input "350 Camino De La Reina"
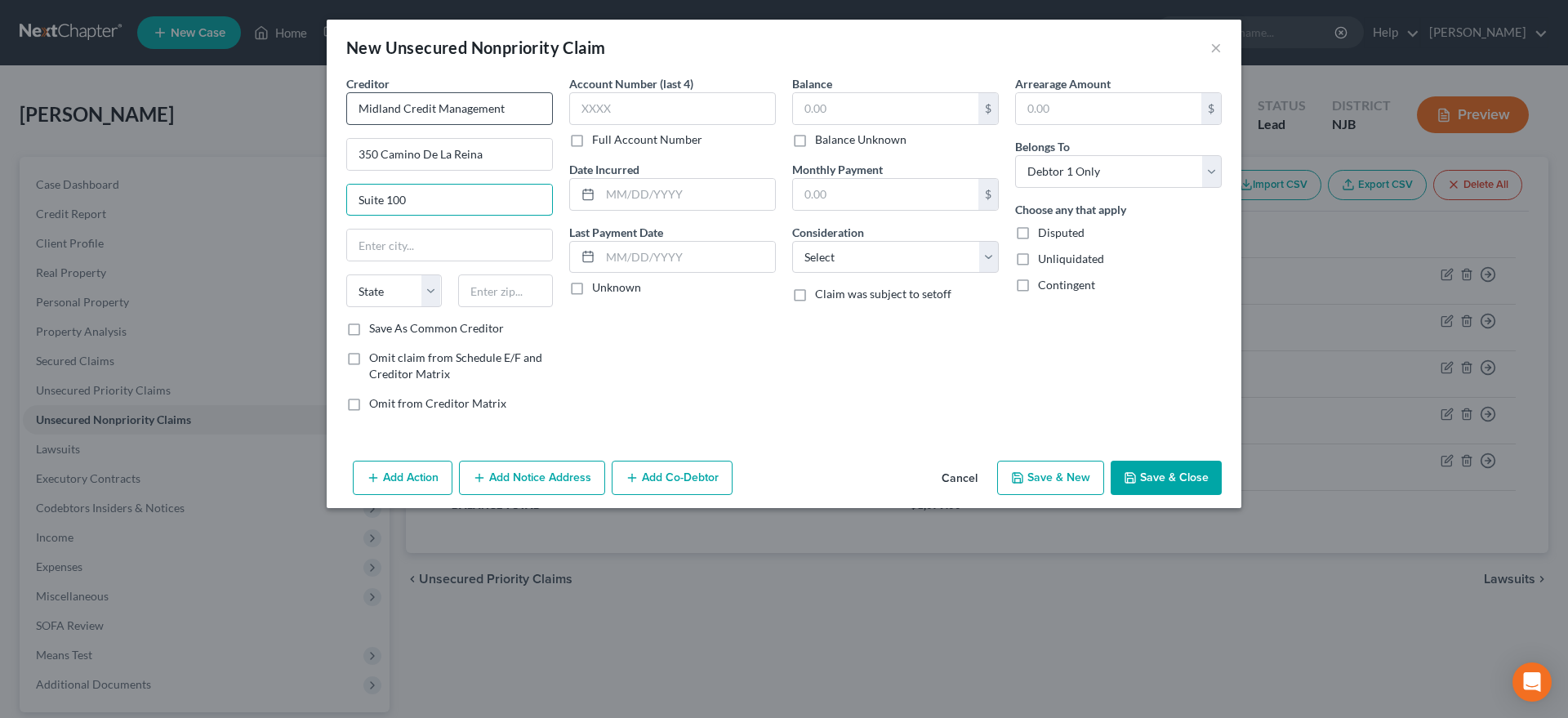
type input "Suite 100"
click at [486, 296] on input "text" at bounding box center [506, 291] width 96 height 33
type input "92108"
type input "San Diego"
select select "4"
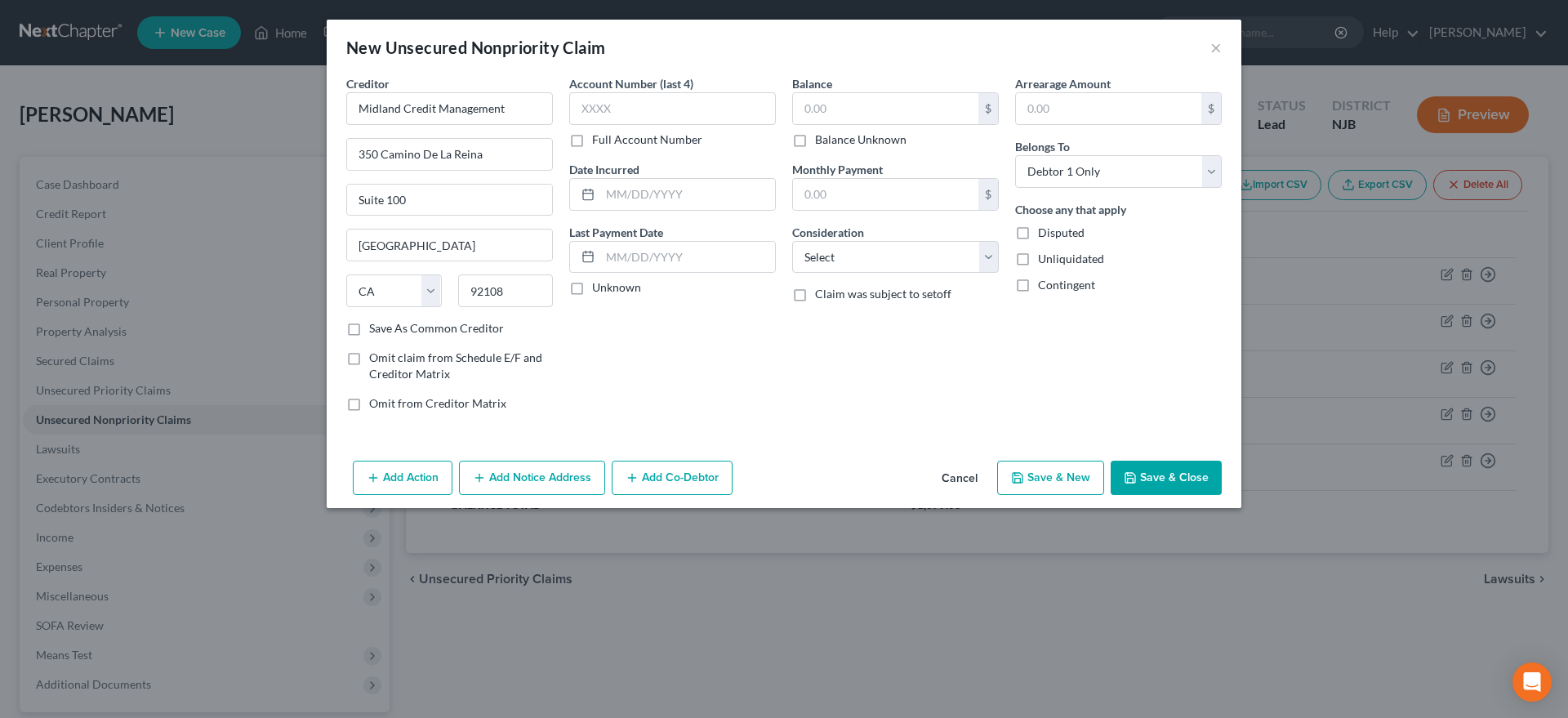
click at [683, 392] on div "Account Number (last 4) Full Account Number Date Incurred Last Payment Date Unk…" at bounding box center [672, 250] width 223 height 350
click at [854, 107] on input "text" at bounding box center [885, 109] width 185 height 31
type input "5,200.00"
click at [792, 241] on select "Select Cable / Satellite Services Collection Agency Credit Card Debt Debt Couns…" at bounding box center [895, 257] width 207 height 33
click option "Credit Card Debt" at bounding box center [0, 0] width 0 height 0
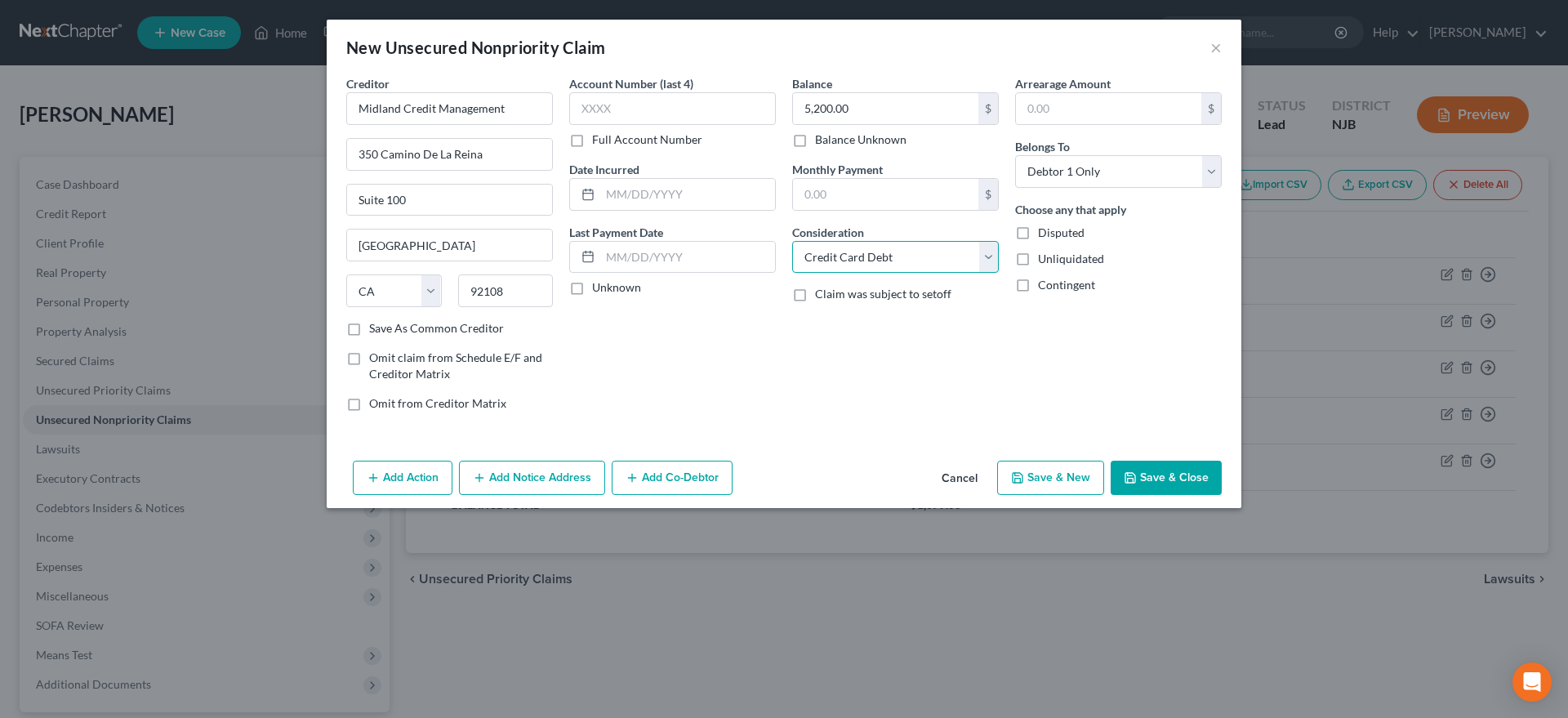
click at [792, 241] on select "Select Cable / Satellite Services Collection Agency Credit Card Debt Debt Couns…" at bounding box center [895, 257] width 207 height 33
select select "14"
click option "Other" at bounding box center [0, 0] width 0 height 0
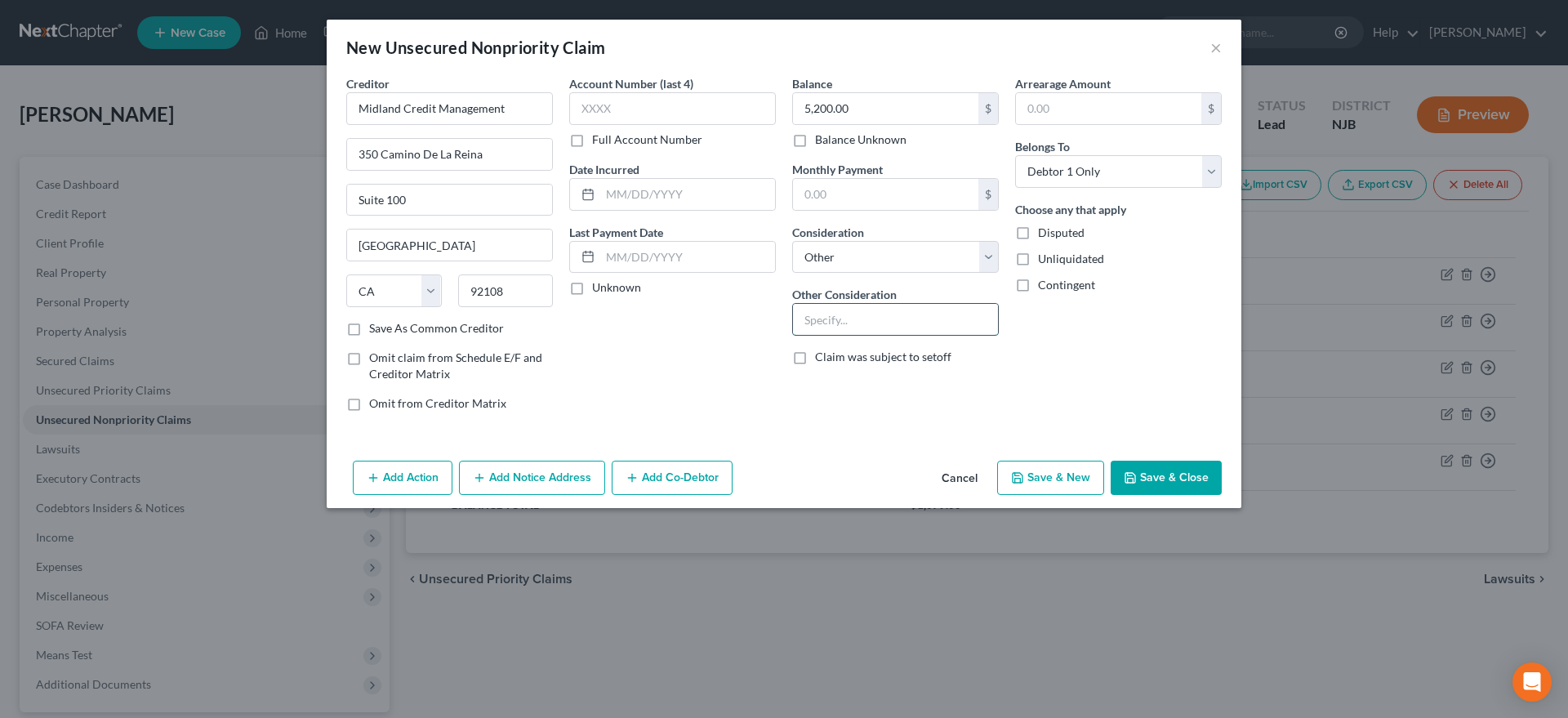
click at [844, 324] on input "text" at bounding box center [895, 320] width 205 height 31
type input "Boscov's, Kohl's and Capital One"
click at [1034, 485] on button "Save & New" at bounding box center [1051, 478] width 107 height 35
select select "0"
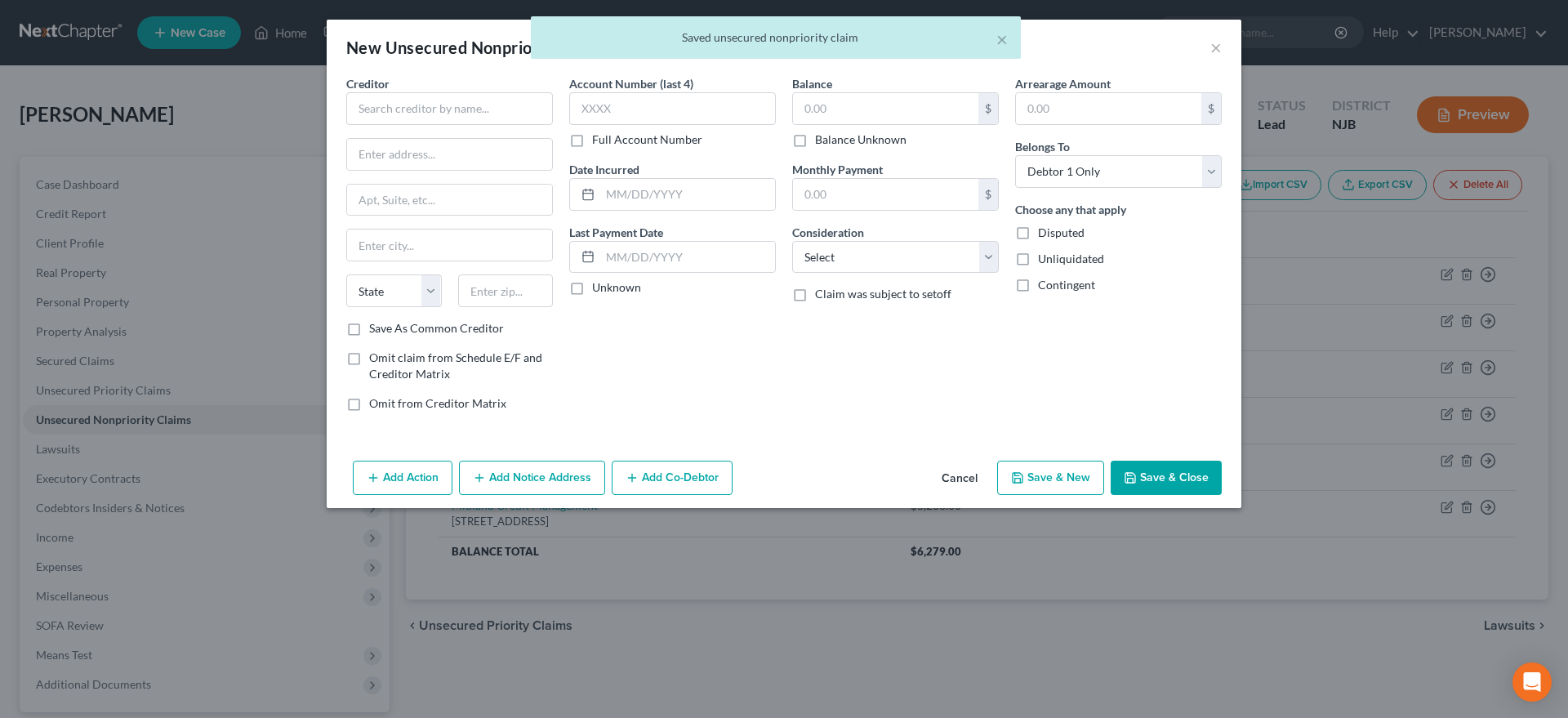
click at [684, 379] on div "Account Number (last 4) Full Account Number Date Incurred Last Payment Date Unk…" at bounding box center [672, 250] width 223 height 350
click at [419, 110] on input "text" at bounding box center [449, 109] width 207 height 33
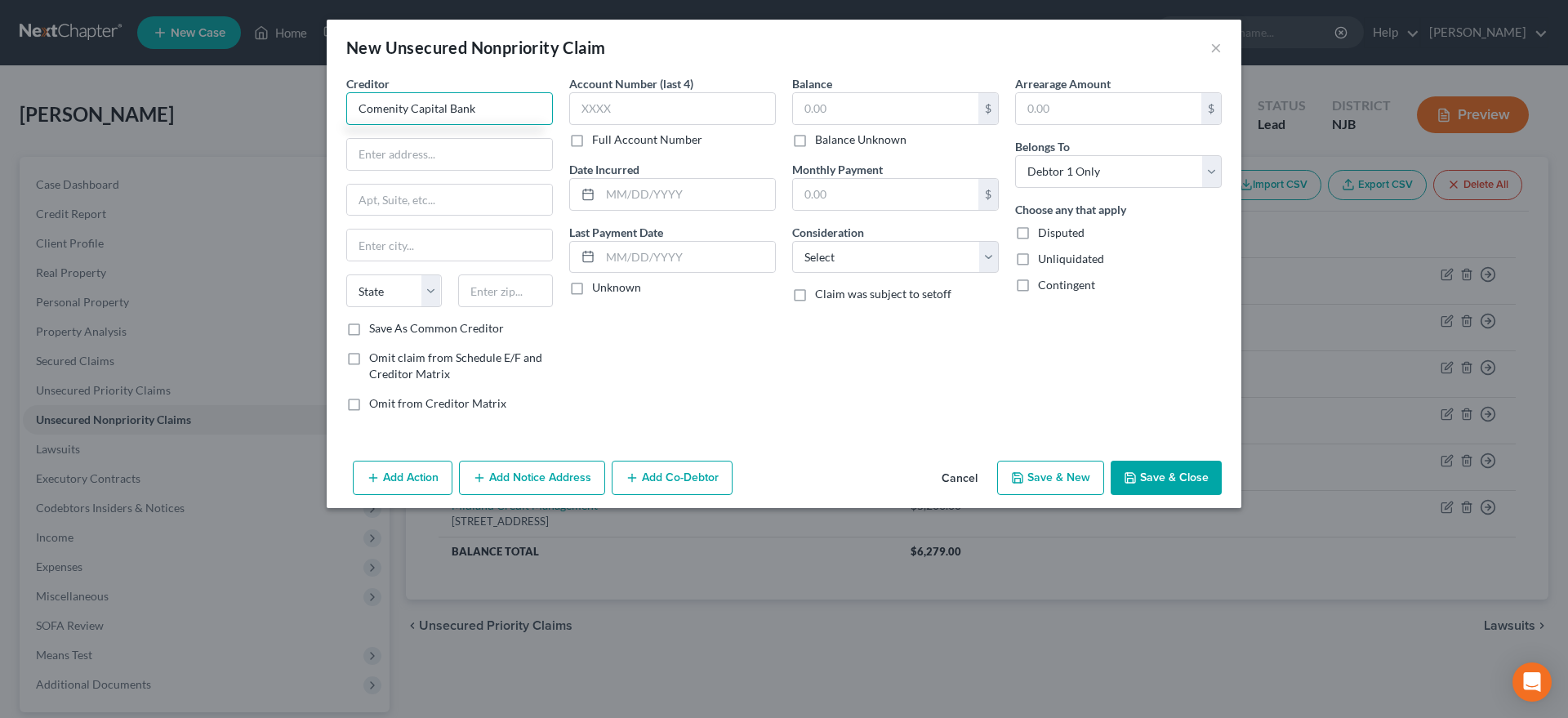
type input "Comenity Capital Bank"
type input "PO Box 183003"
type input "43218"
click at [704, 358] on div "Account Number (last 4) Full Account Number Date Incurred Last Payment Date Unk…" at bounding box center [672, 250] width 223 height 350
type input "Columbus"
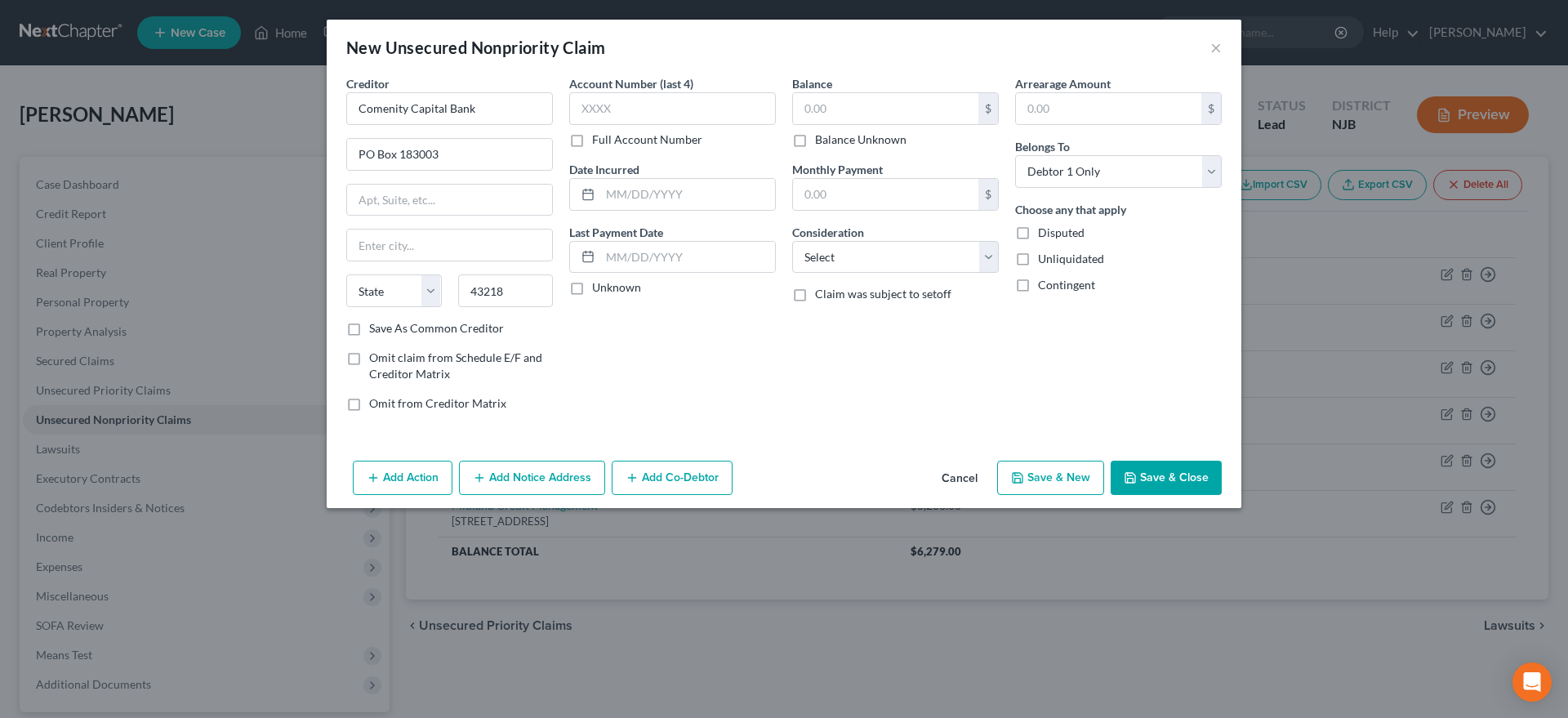
select select "36"
click at [859, 107] on input "text" at bounding box center [885, 109] width 185 height 31
type input "1,360.00"
click at [792, 241] on select "Select Cable / Satellite Services Collection Agency Credit Card Debt Debt Couns…" at bounding box center [895, 257] width 207 height 33
select select "2"
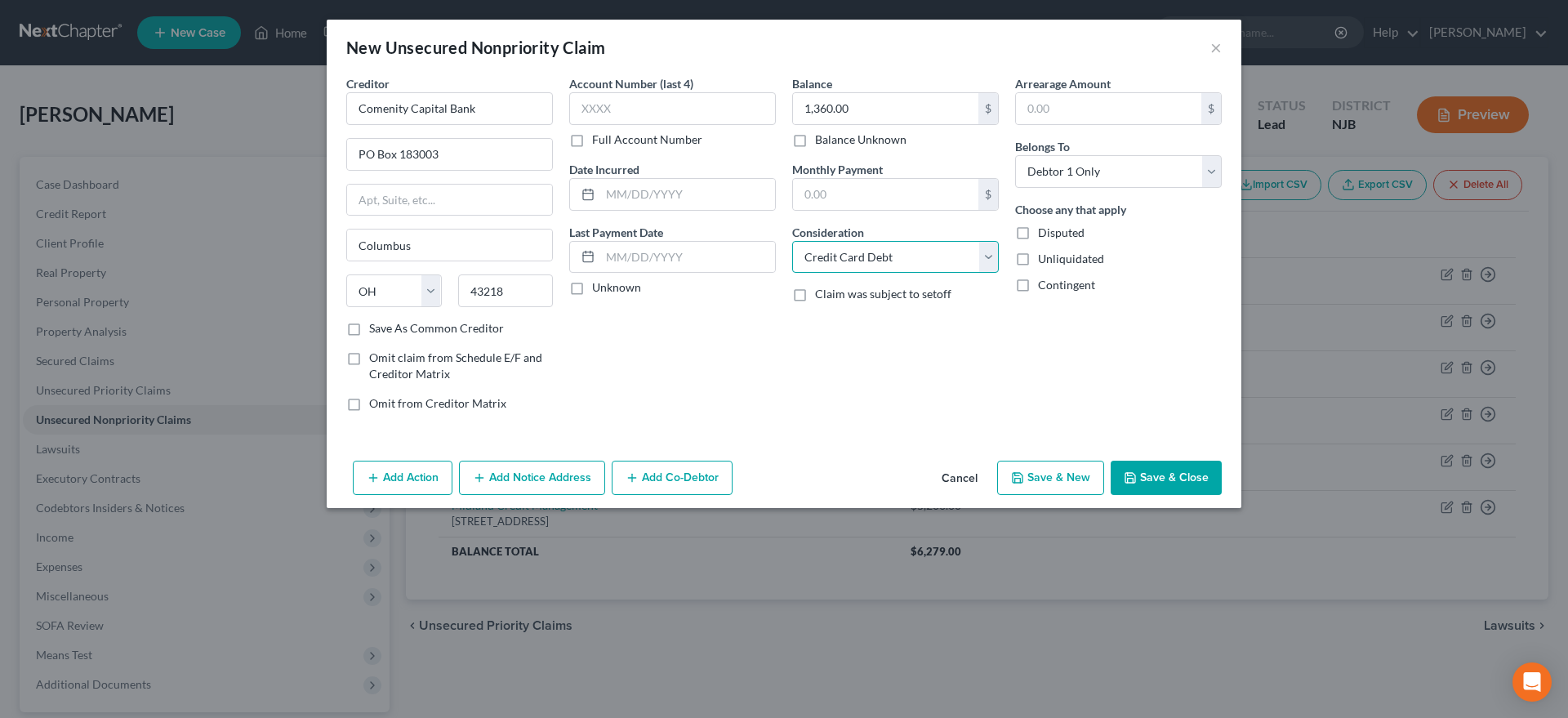
click option "Credit Card Debt" at bounding box center [0, 0] width 0 height 0
click at [1036, 483] on button "Save & New" at bounding box center [1051, 478] width 107 height 35
select select "0"
type input "0.00"
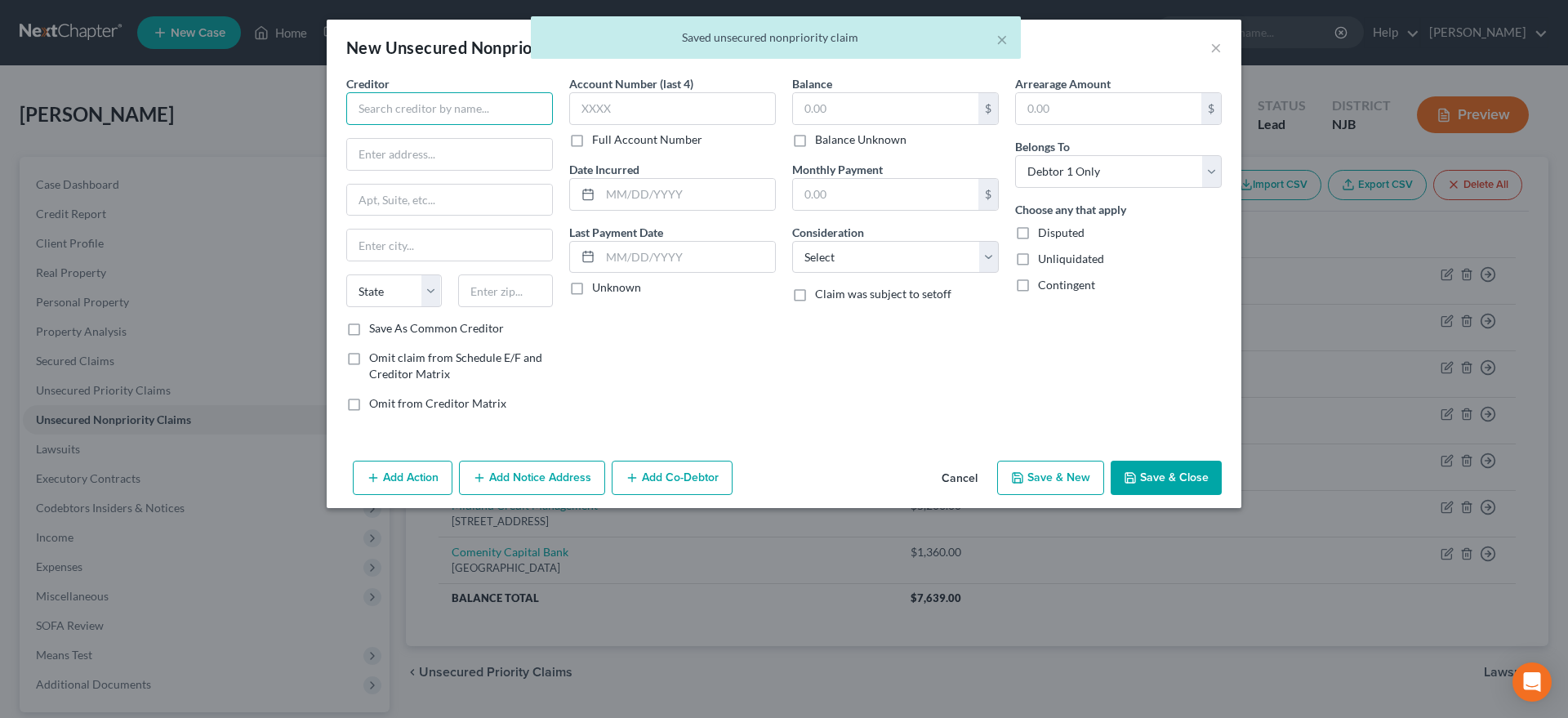
click at [411, 111] on input "text" at bounding box center [449, 109] width 207 height 33
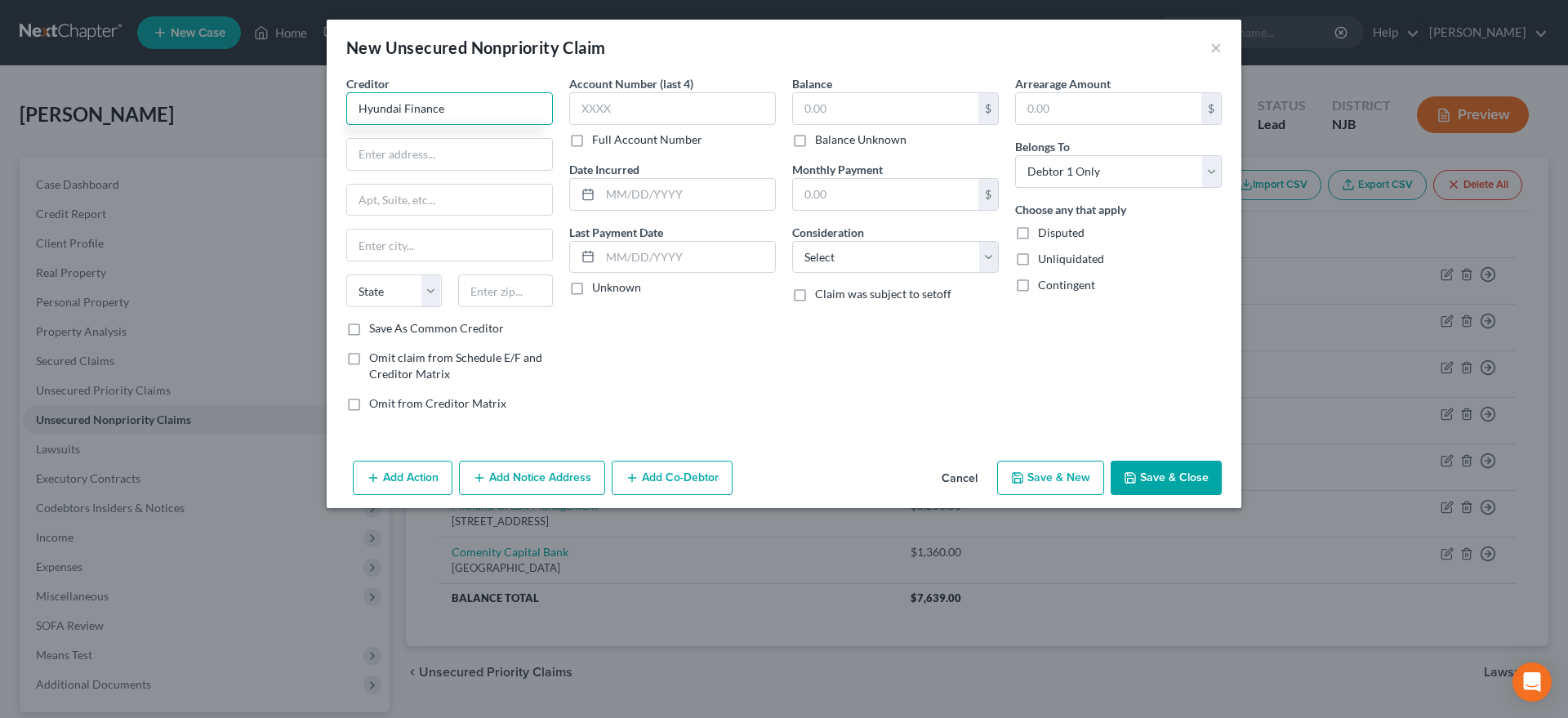
type input "Hyundai Finance"
type input "PO Box 20829"
type input "92728"
type input "Fountain Valley"
select select "4"
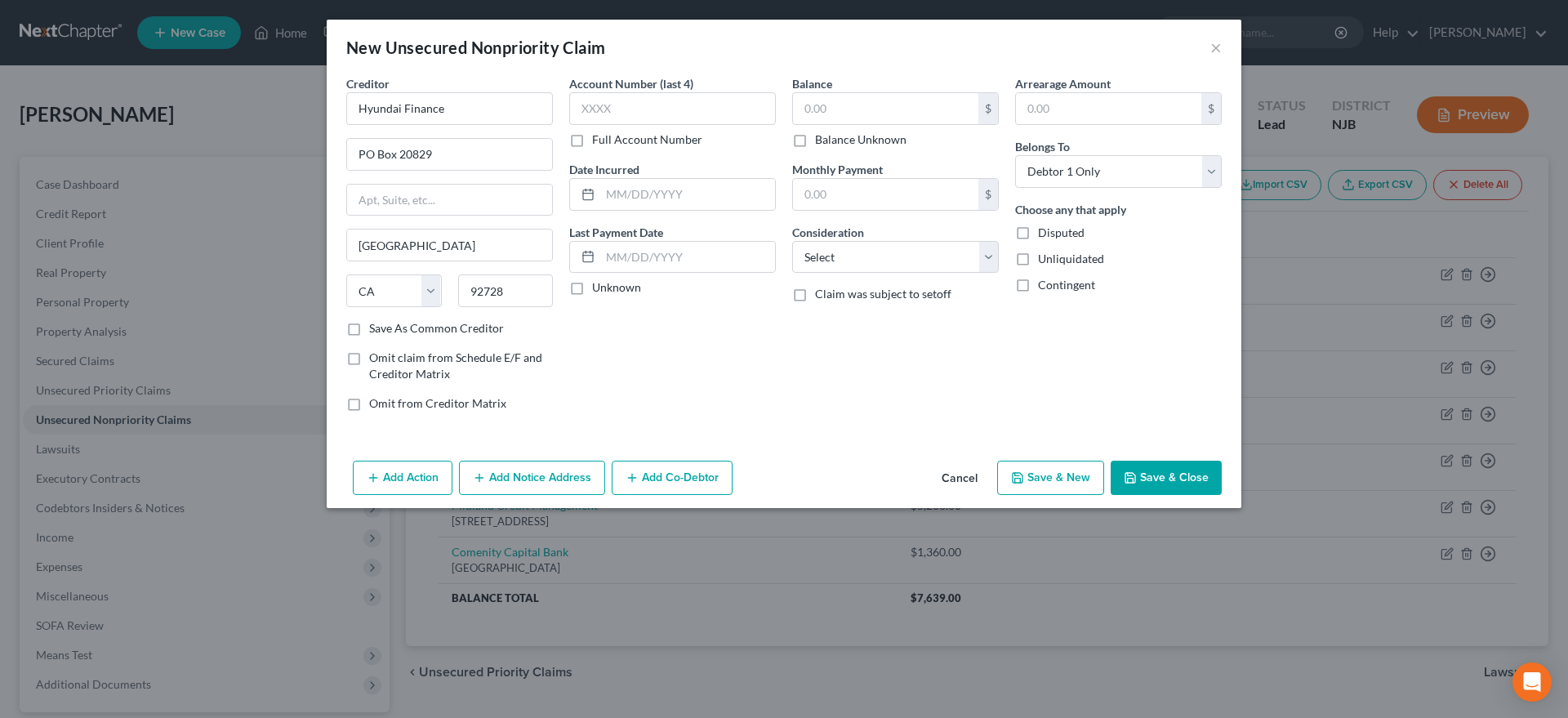
click at [647, 336] on div "Account Number (last 4) Full Account Number Date Incurred Last Payment Date Unk…" at bounding box center [672, 250] width 223 height 350
click at [812, 106] on input "text" at bounding box center [885, 109] width 185 height 31
type input "10,000.00"
click at [792, 241] on select "Select Cable / Satellite Services Collection Agency Credit Card Debt Debt Couns…" at bounding box center [895, 257] width 207 height 33
select select "14"
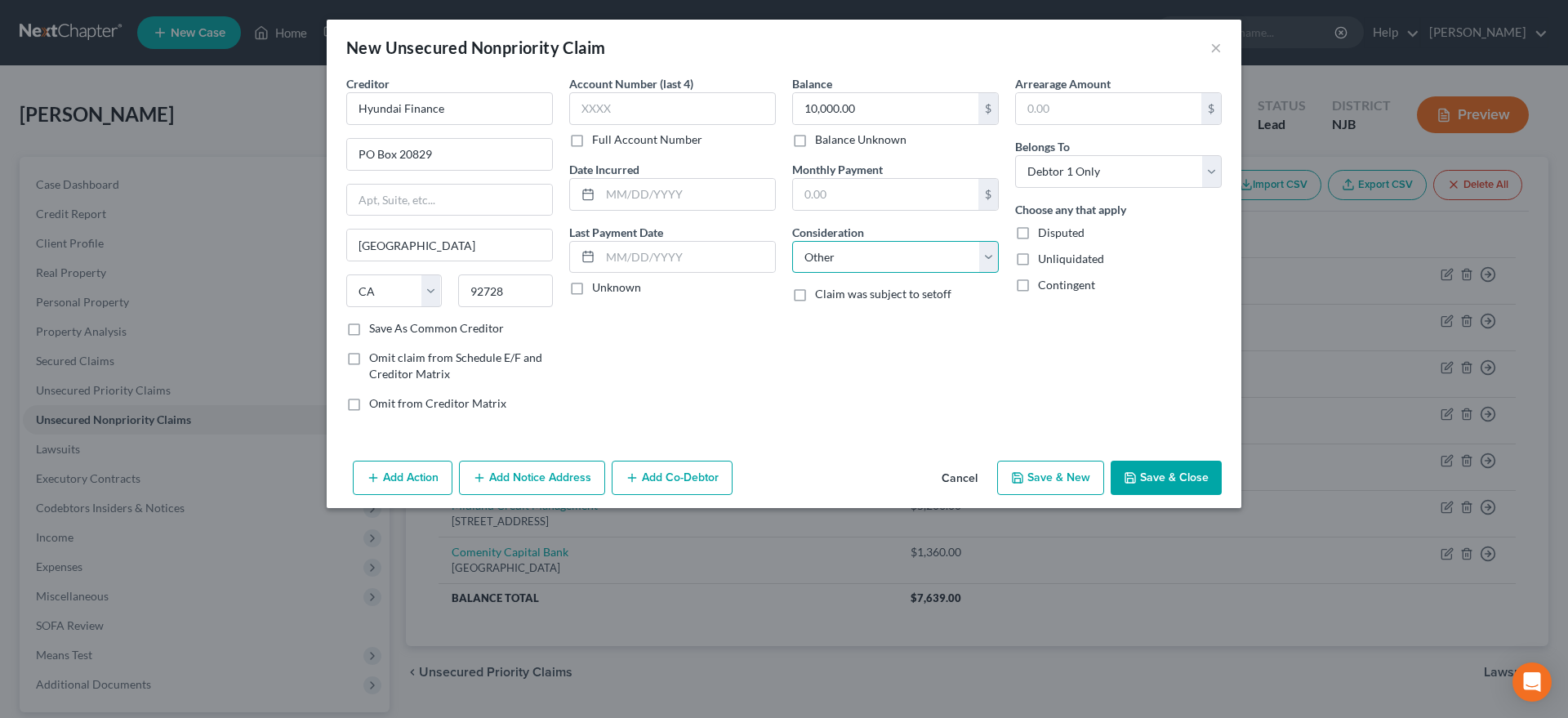
click option "Other" at bounding box center [0, 0] width 0 height 0
click at [1049, 475] on button "Save & New" at bounding box center [1051, 478] width 107 height 35
type input "0.00"
select select "0"
